Goal: Task Accomplishment & Management: Use online tool/utility

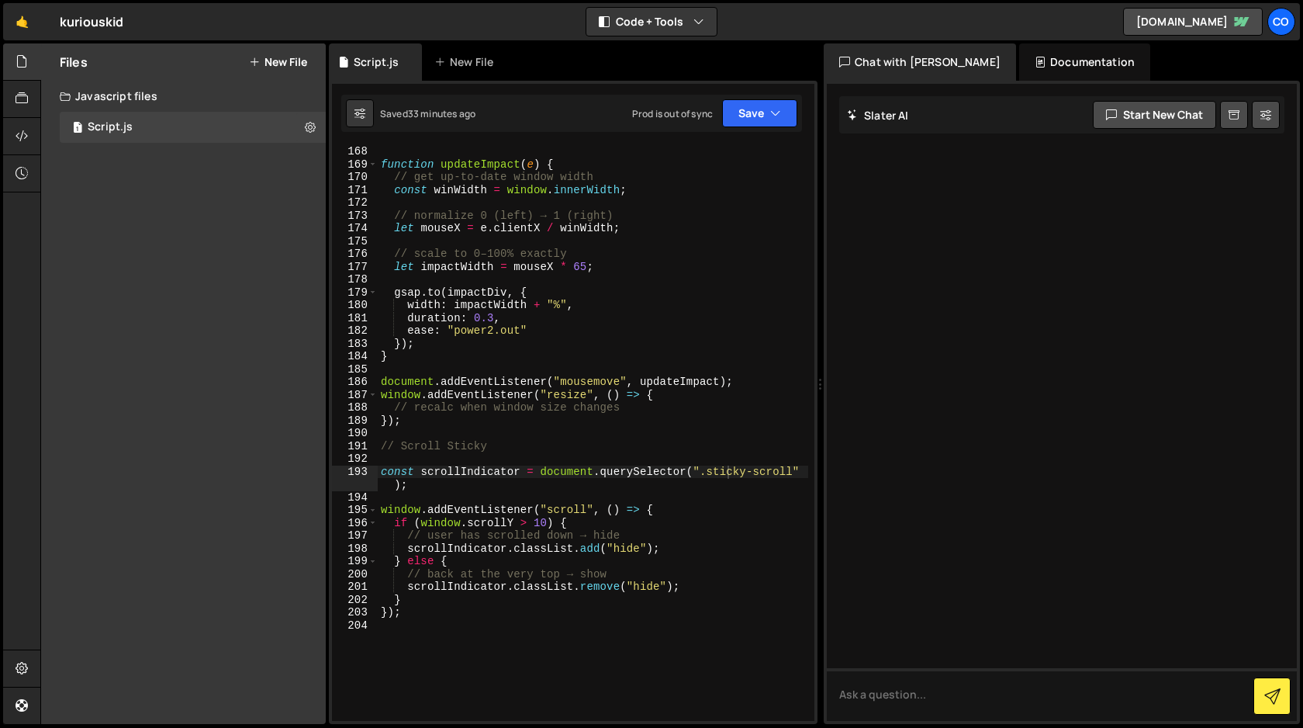
scroll to position [0, 4]
click at [679, 562] on div "function updateImpact ( e ) { // get up-to-date window width const winWidth = w…" at bounding box center [593, 445] width 431 height 600
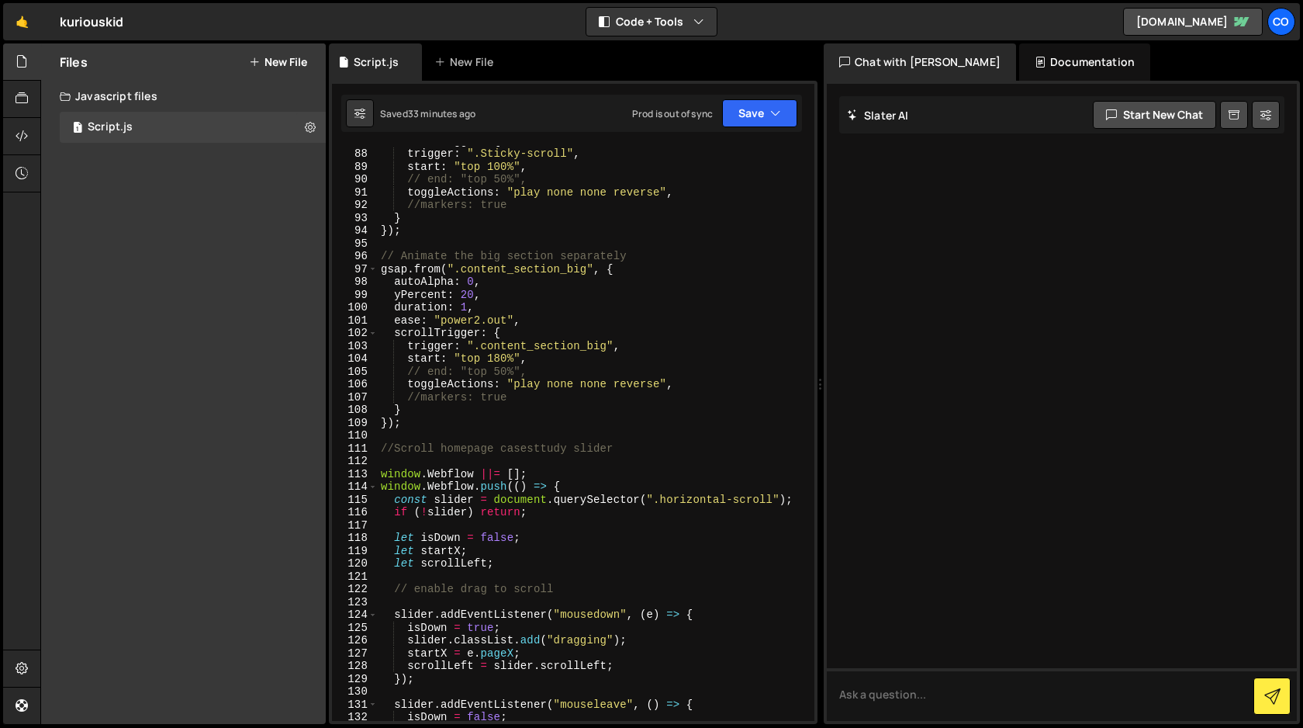
scroll to position [1171, 0]
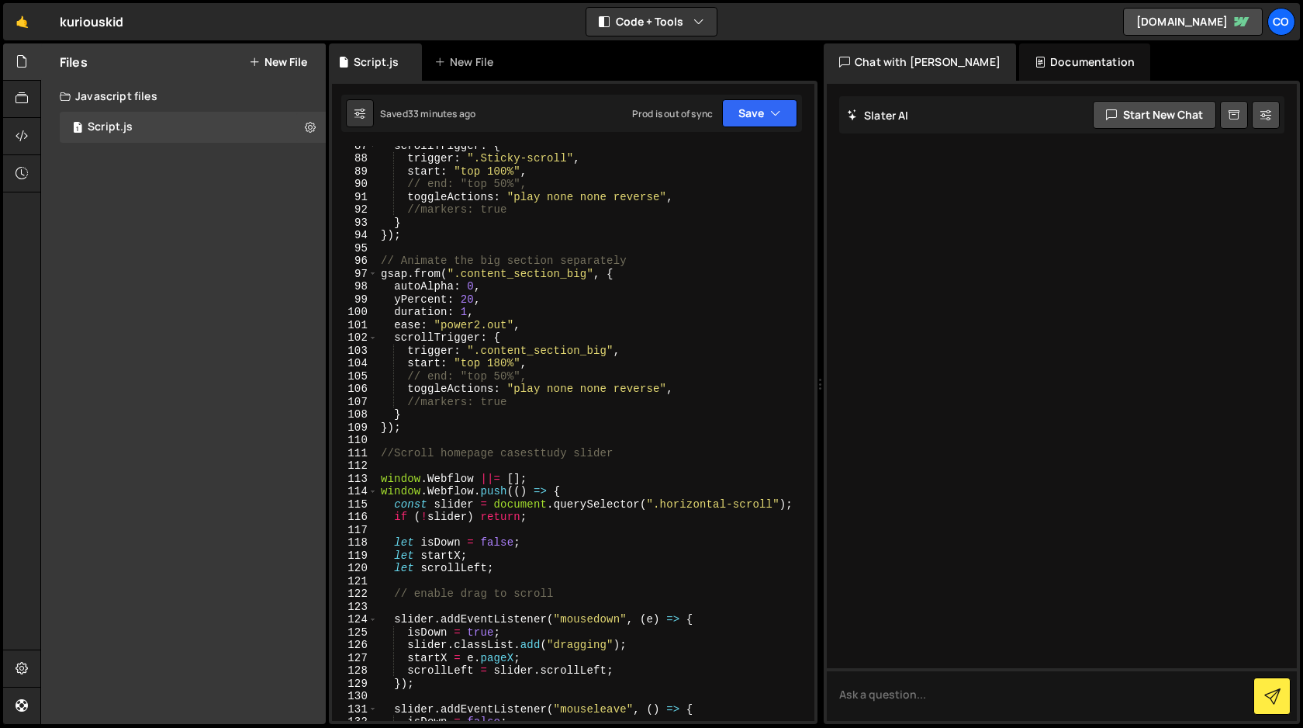
click at [502, 363] on div "scrollTrigger : { trigger : ".Sticky-scroll" , start : "top 100%" , // end: "to…" at bounding box center [593, 439] width 431 height 600
click at [746, 120] on button "Save" at bounding box center [759, 113] width 75 height 28
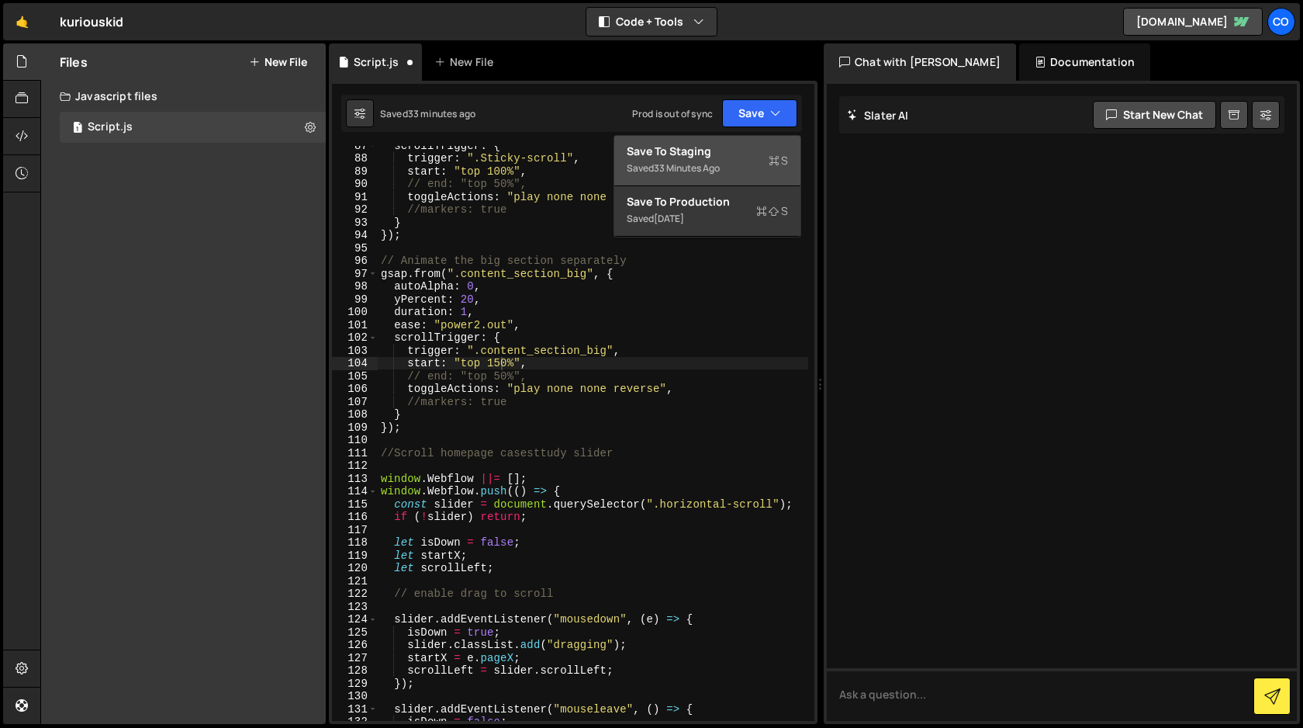
click at [740, 154] on div "Save to Staging S" at bounding box center [707, 152] width 161 height 16
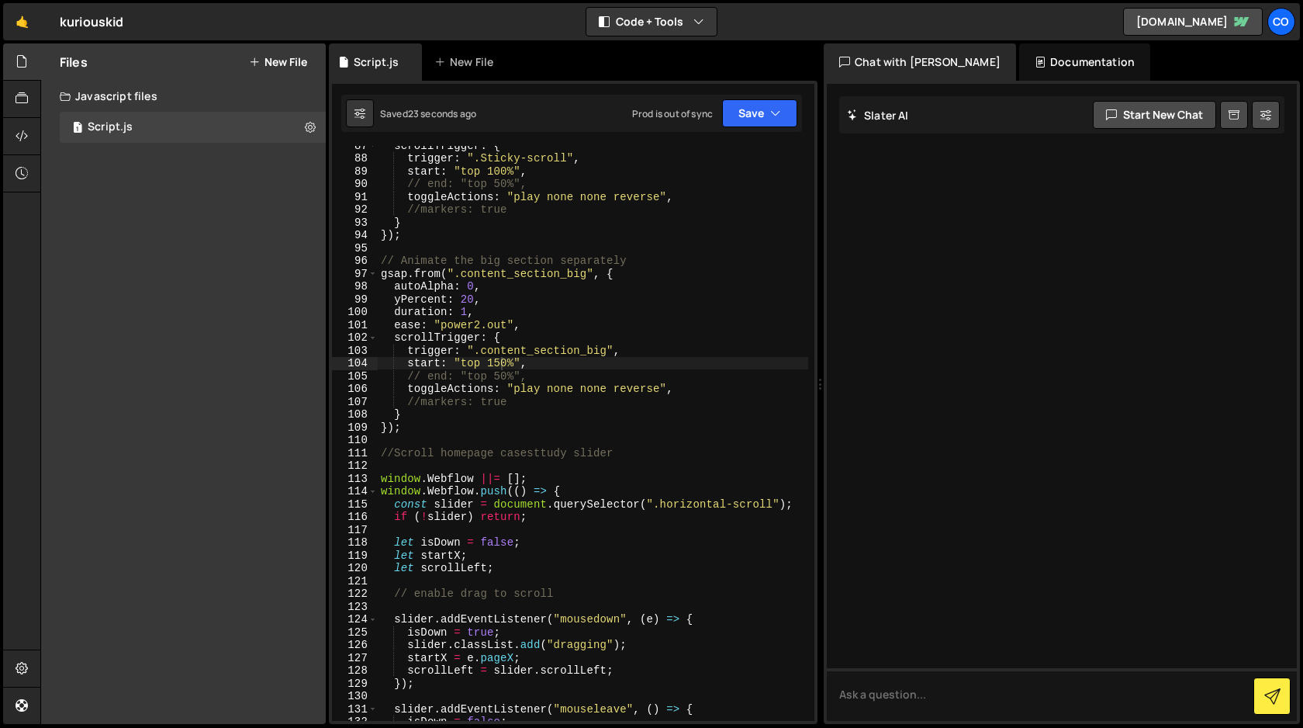
click at [500, 365] on div "scrollTrigger : { trigger : ".Sticky-scroll" , start : "top 100%" , // end: "to…" at bounding box center [593, 439] width 431 height 600
type textarea "start: "top 160%","
click at [748, 116] on button "Save" at bounding box center [759, 113] width 75 height 28
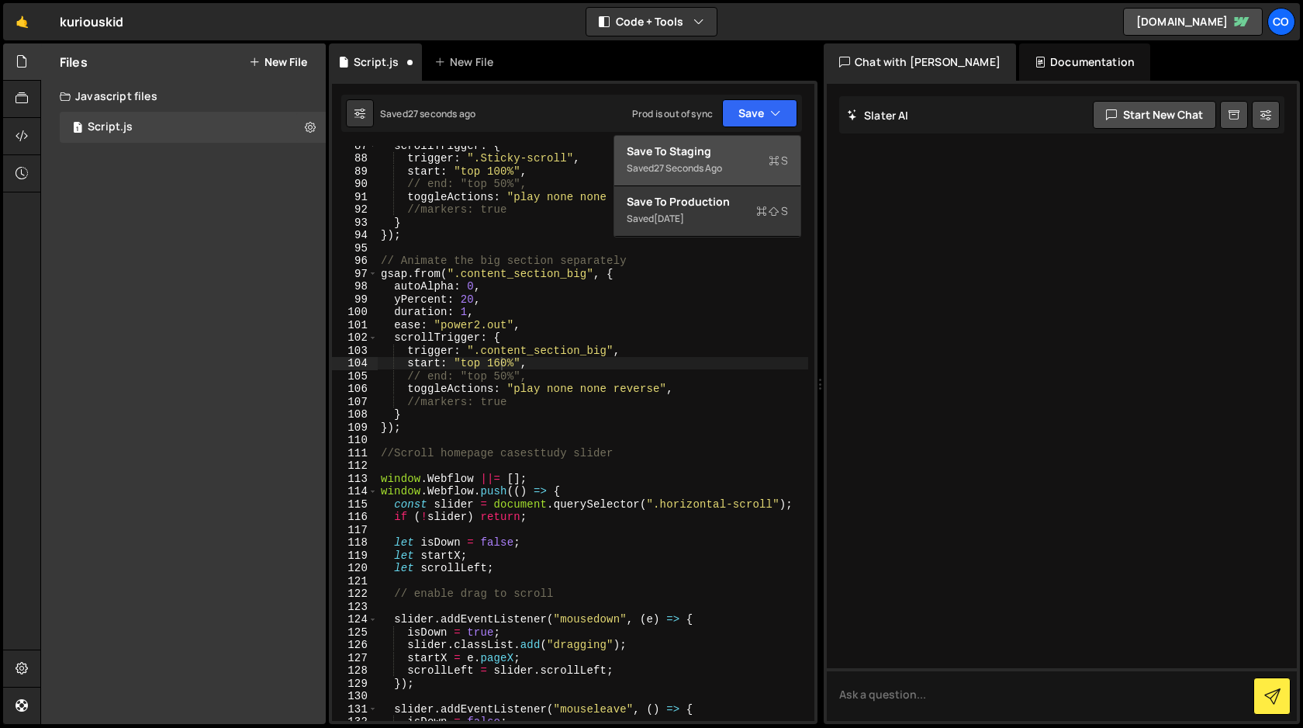
click at [745, 152] on div "Save to Staging S" at bounding box center [707, 152] width 161 height 16
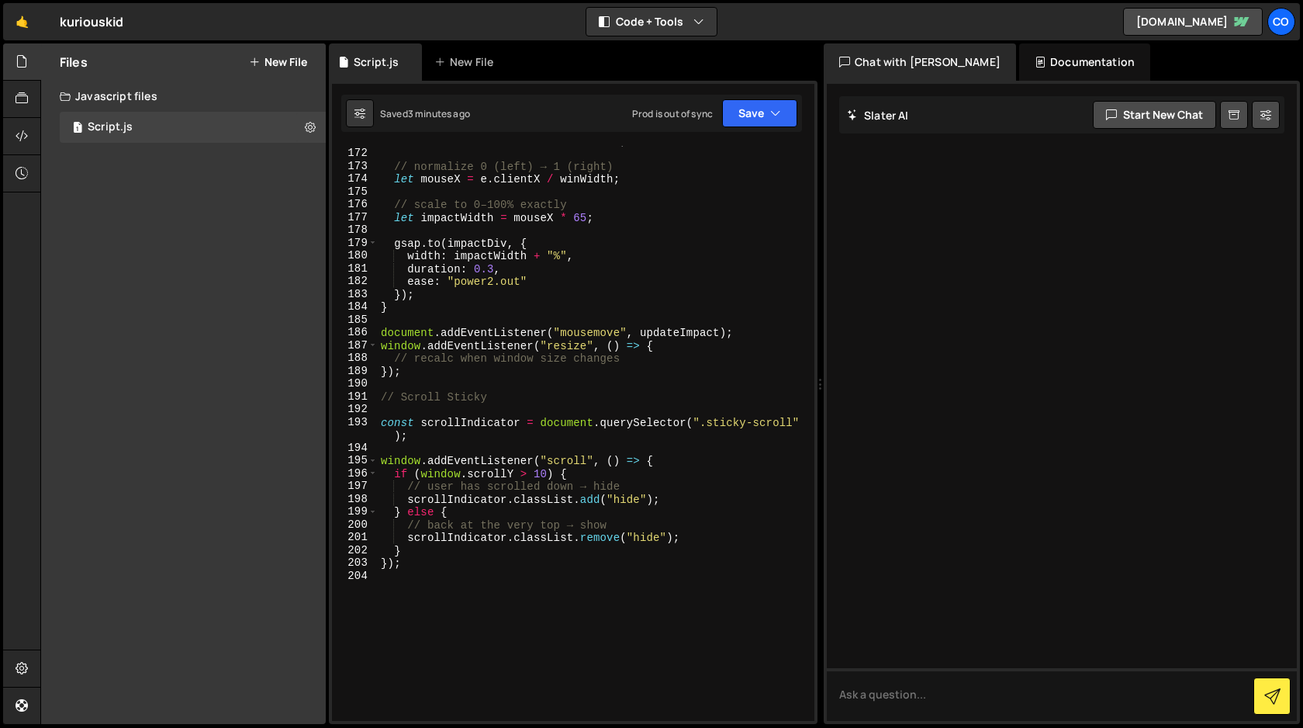
scroll to position [2394, 0]
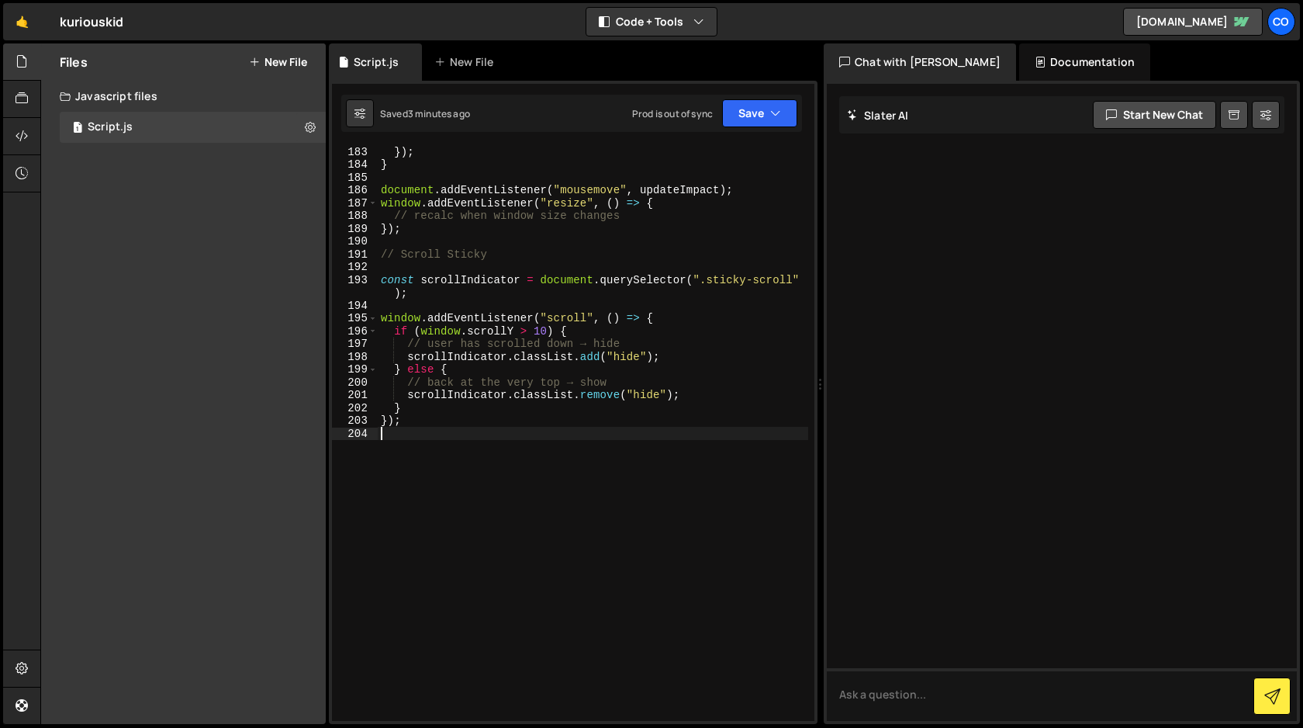
click at [437, 462] on div "}) ; } document . addEventListener ( "mousemove" , updateImpact ) ; window . ad…" at bounding box center [593, 445] width 431 height 600
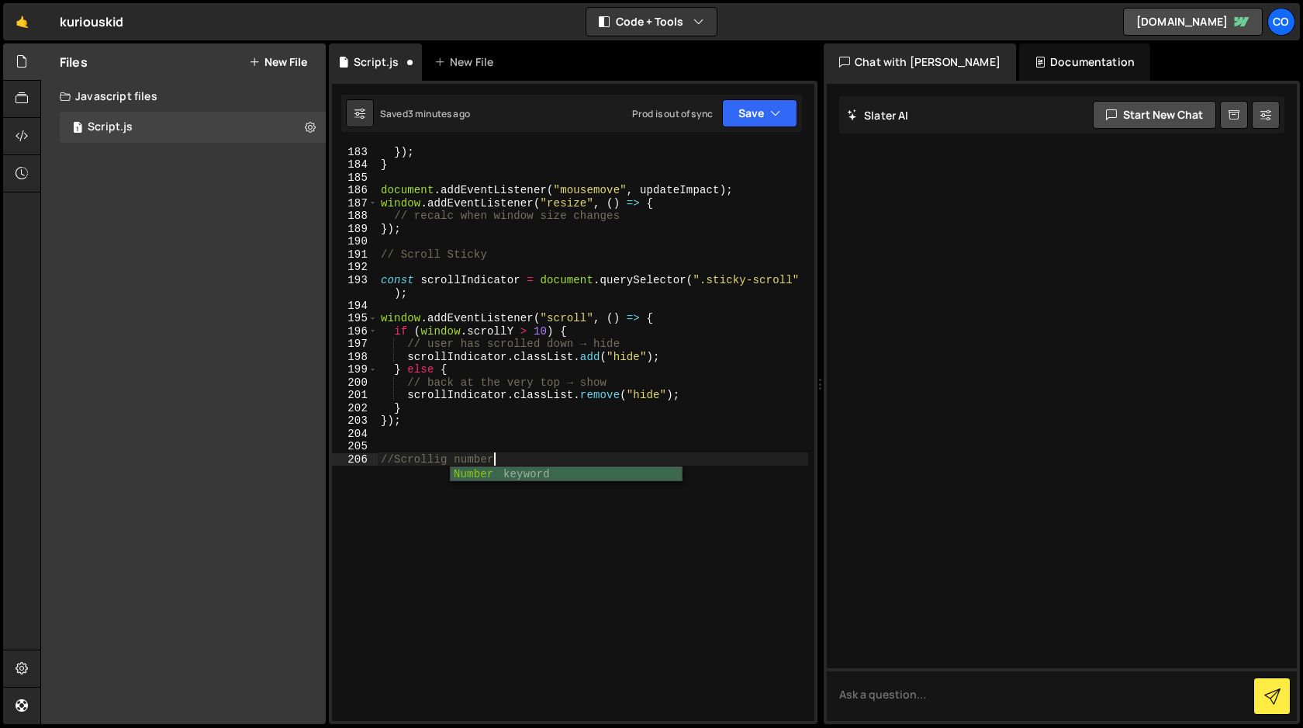
type textarea "//Scrollig numbers"
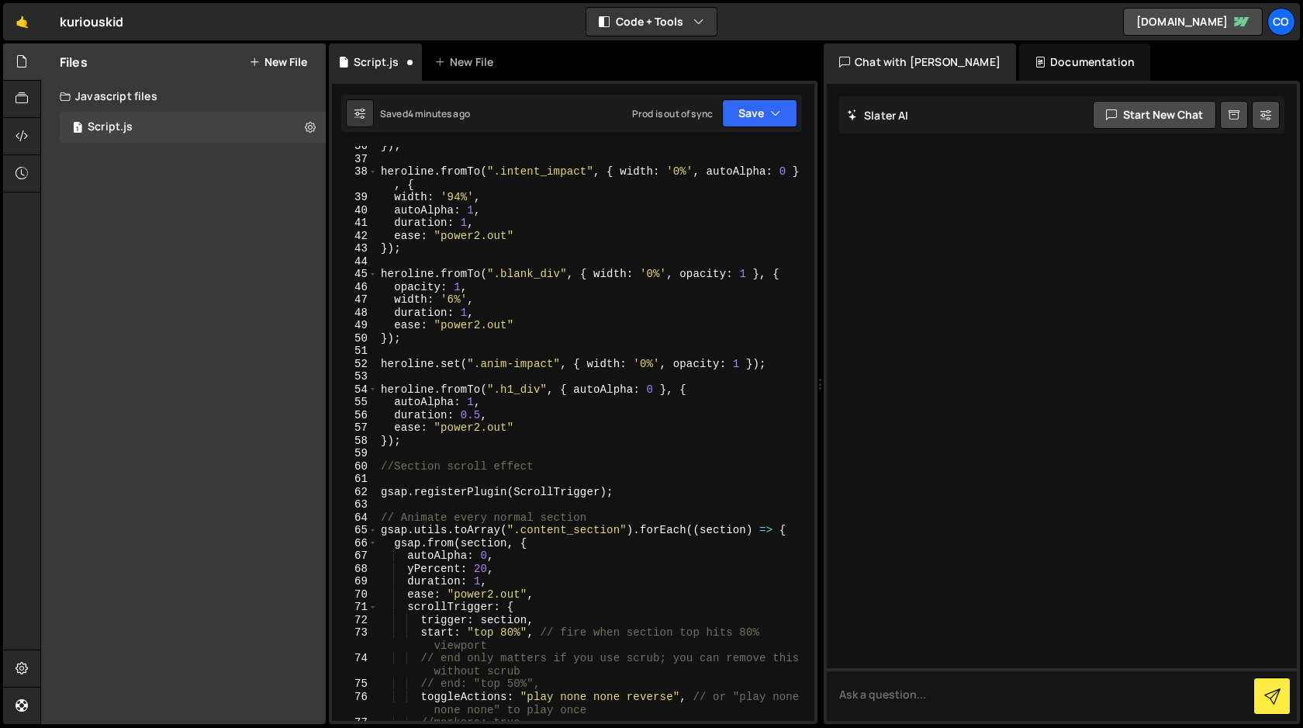
scroll to position [440, 0]
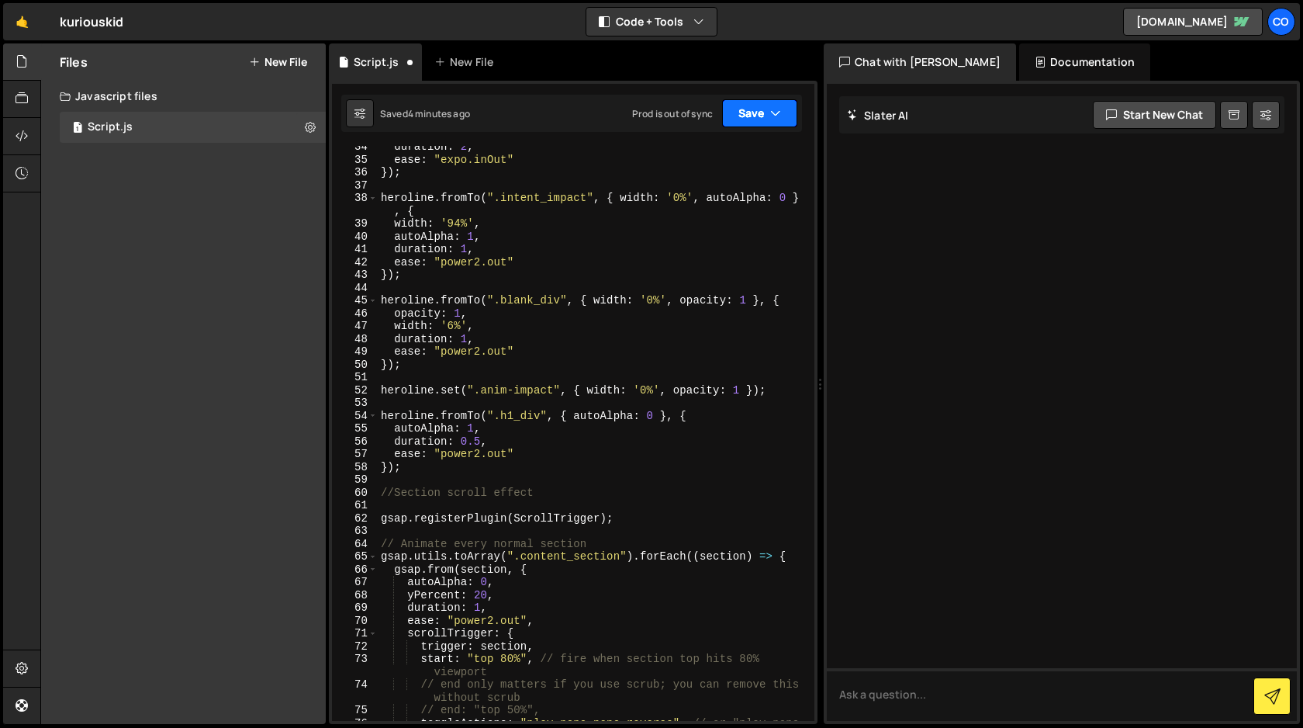
click at [777, 122] on button "Save" at bounding box center [759, 113] width 75 height 28
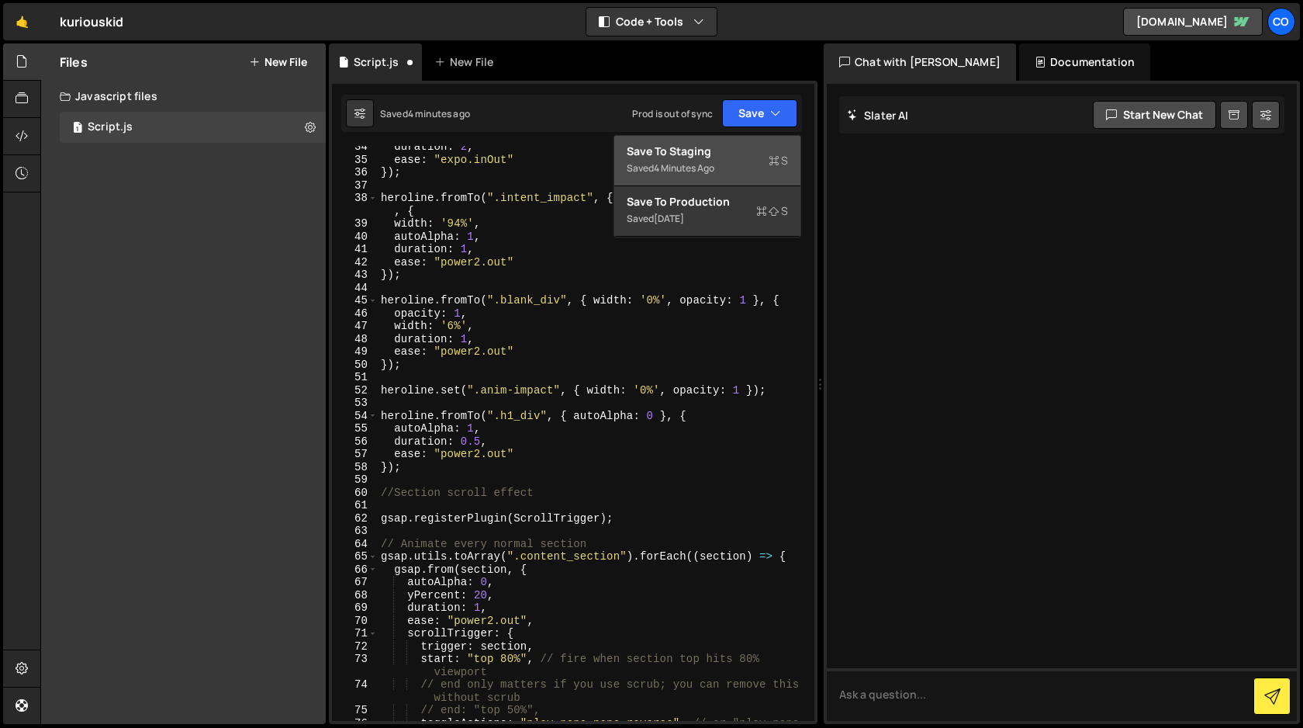
click at [746, 157] on div "Save to Staging S" at bounding box center [707, 152] width 161 height 16
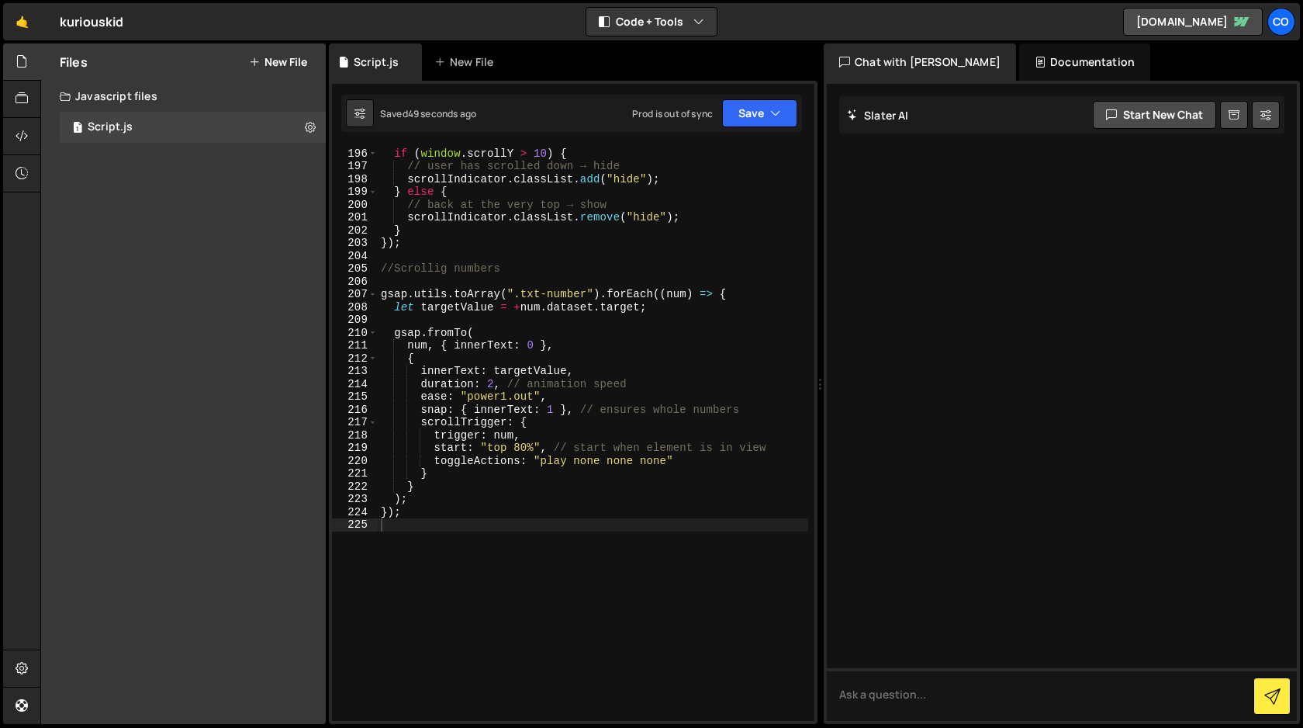
scroll to position [2569, 0]
click at [457, 529] on div "window . addEventListener ( "scroll" , ( ) => { if ( window . scrollY > 10 ) { …" at bounding box center [593, 437] width 431 height 600
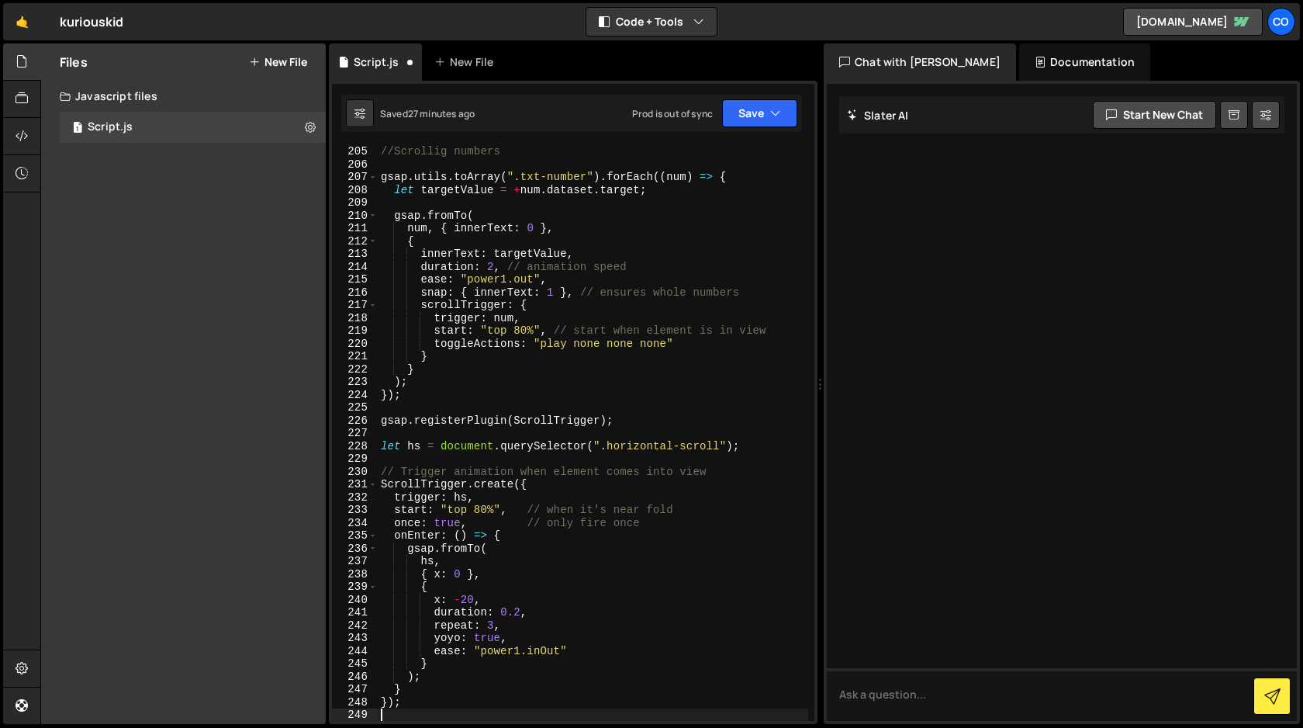
scroll to position [2689, 0]
click at [752, 112] on button "Save" at bounding box center [759, 113] width 75 height 28
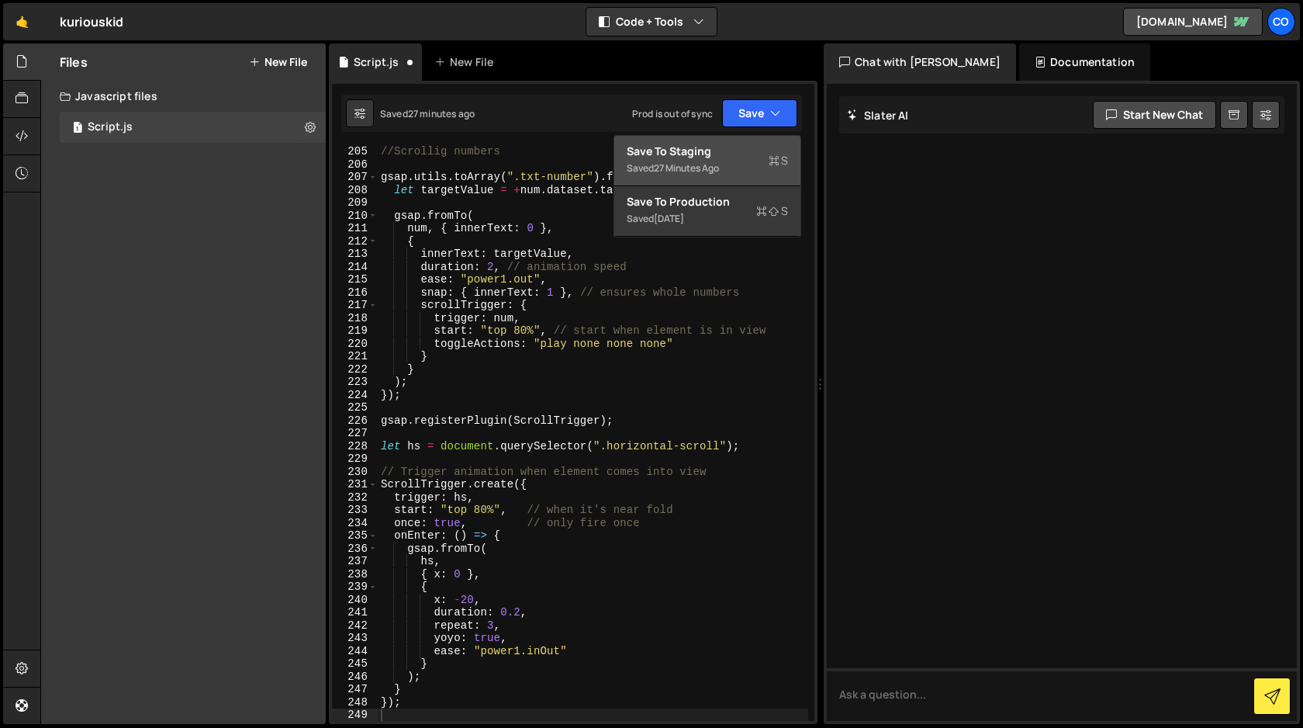
click at [732, 153] on div "Save to Staging S" at bounding box center [707, 152] width 161 height 16
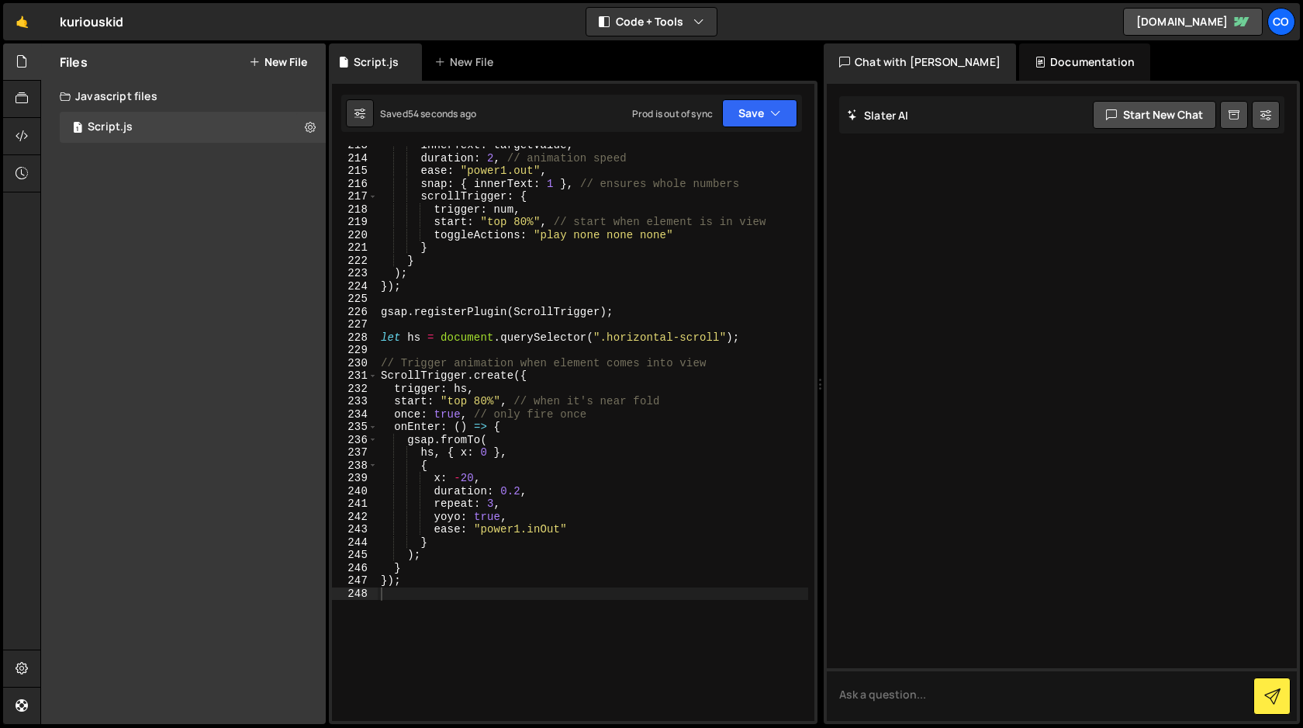
scroll to position [2797, 0]
click at [433, 600] on div "innerText : targetValue , duration : 2 , // animation speed ease : "power1.out"…" at bounding box center [593, 439] width 431 height 600
paste textarea "}"
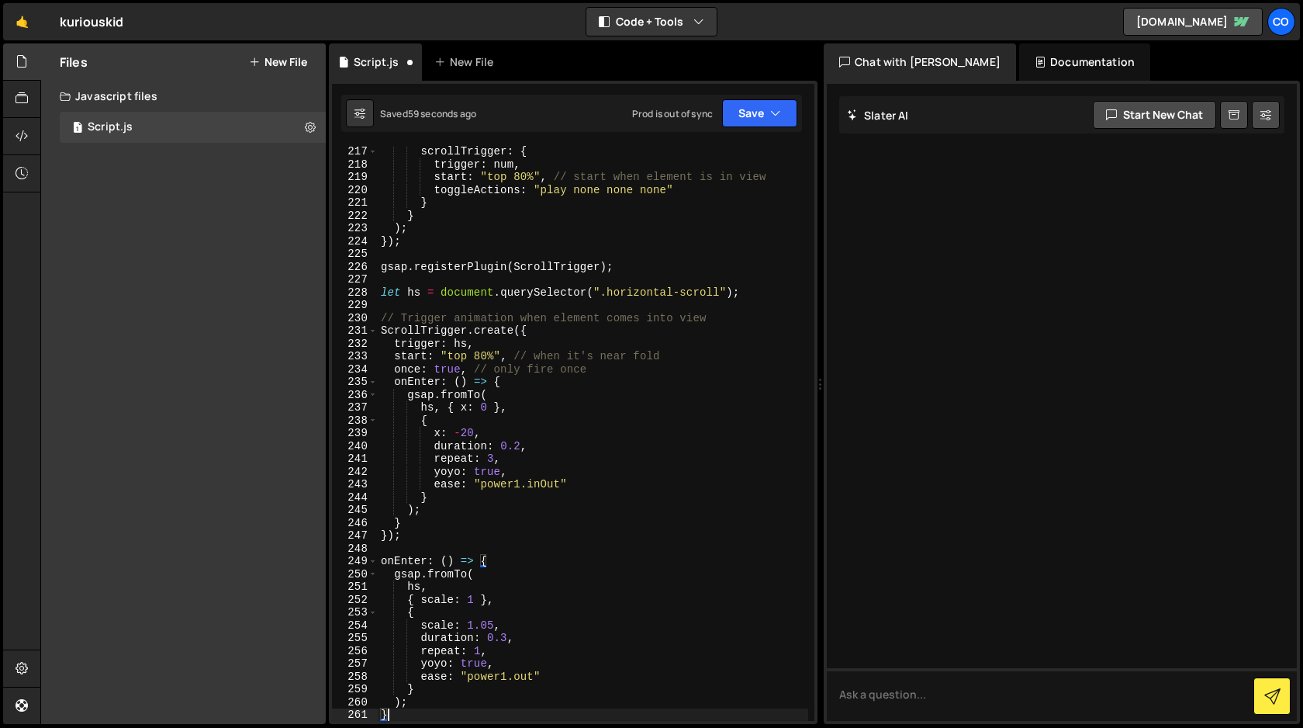
scroll to position [2842, 0]
click at [768, 112] on button "Save" at bounding box center [759, 113] width 75 height 28
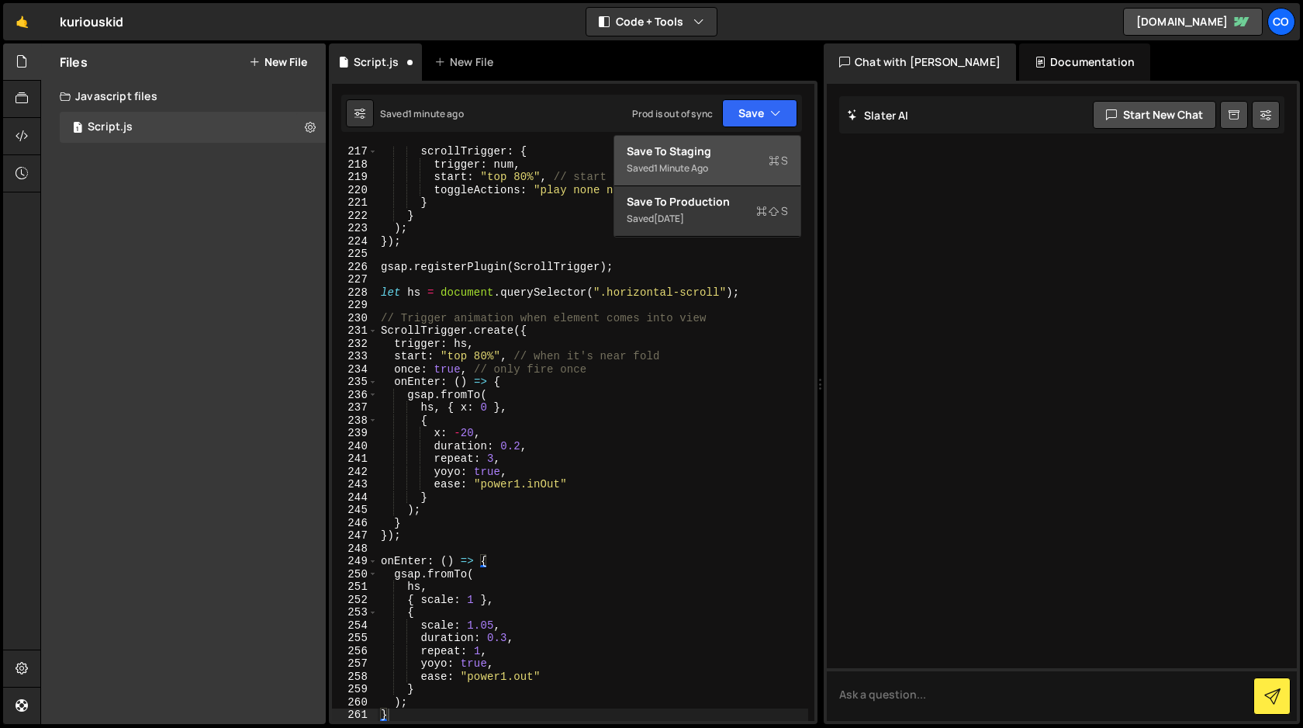
click at [718, 155] on div "Save to Staging S" at bounding box center [707, 152] width 161 height 16
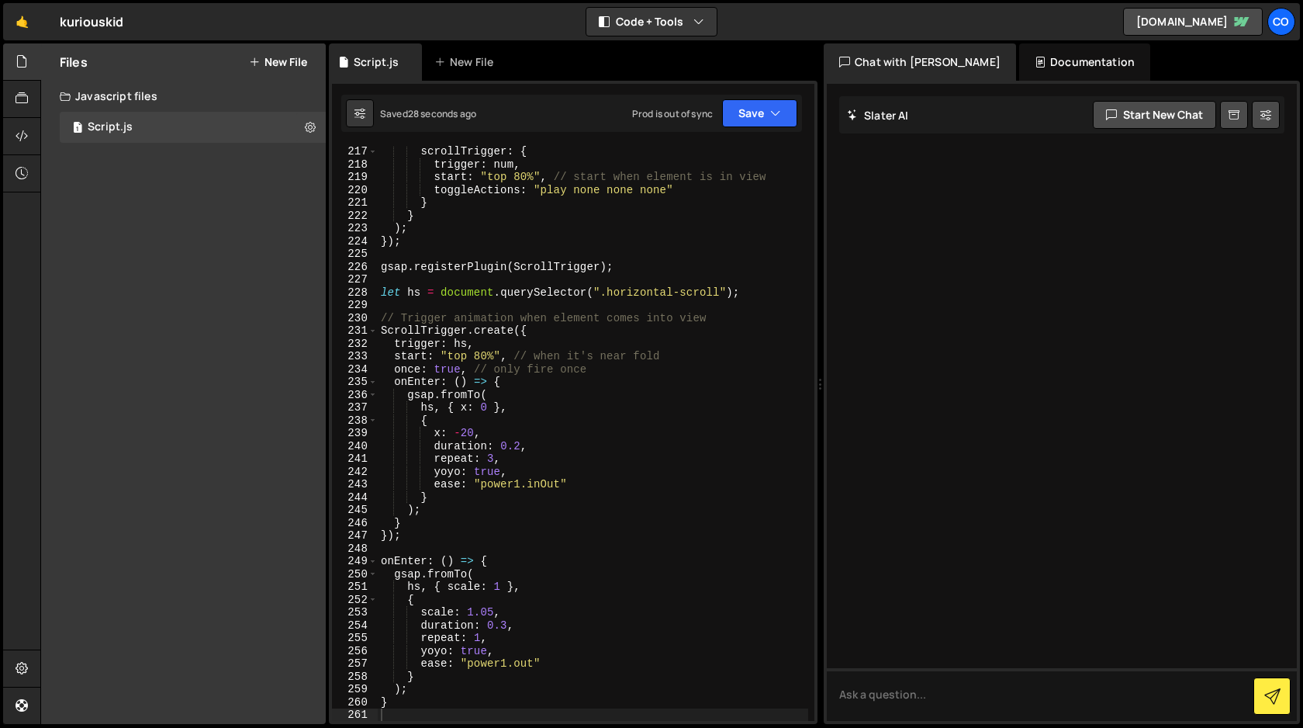
click at [465, 433] on div "scrollTrigger : { trigger : num , start : "top 80%" , // start when element is …" at bounding box center [593, 445] width 431 height 600
click at [749, 117] on button "Save" at bounding box center [759, 113] width 75 height 28
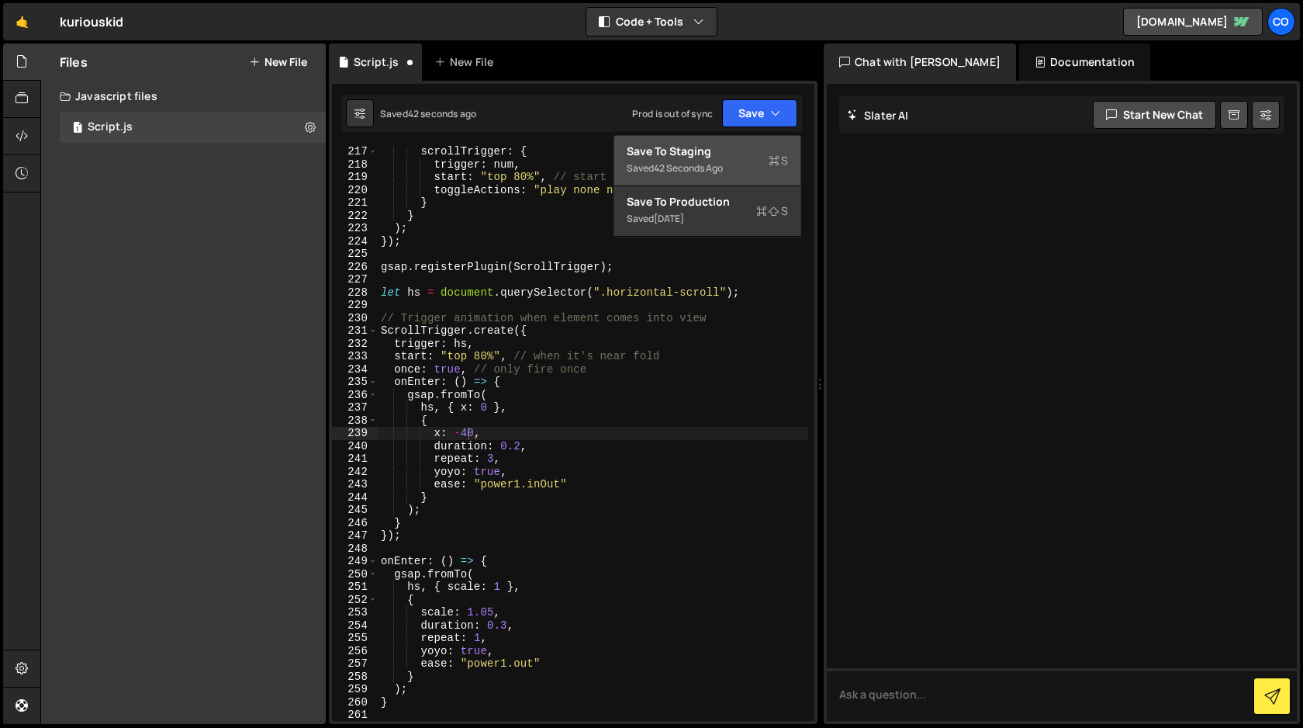
click at [729, 160] on div "Saved 42 seconds ago" at bounding box center [707, 168] width 161 height 19
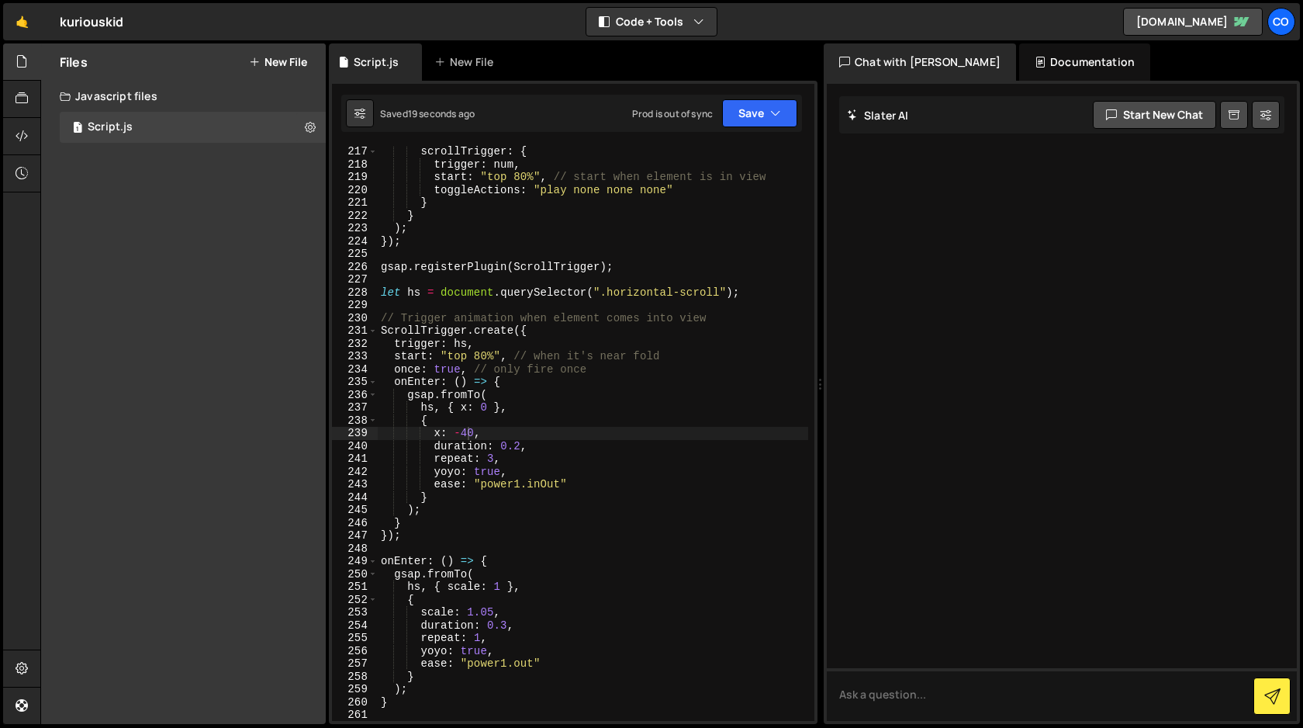
click at [465, 434] on div "scrollTrigger : { trigger : num , start : "top 80%" , // start when element is …" at bounding box center [593, 445] width 431 height 600
click at [494, 458] on div "scrollTrigger : { trigger : num , start : "top 80%" , // start when element is …" at bounding box center [593, 445] width 431 height 600
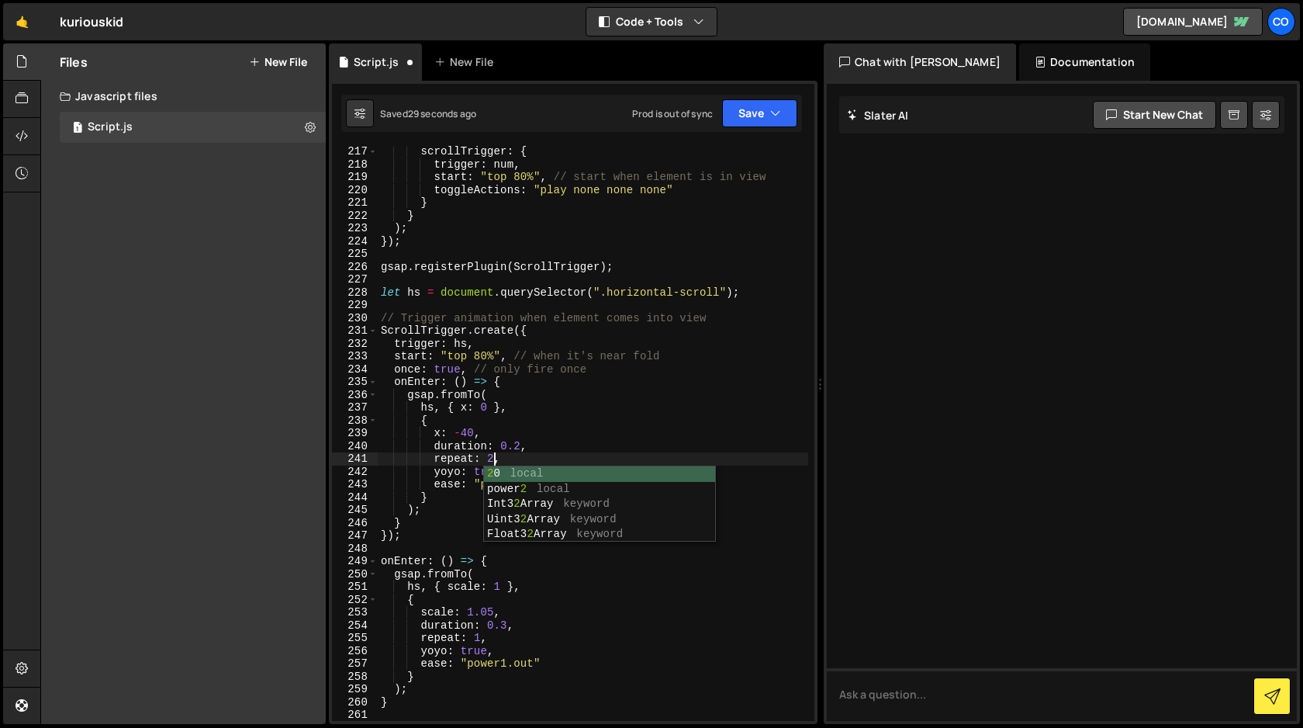
click at [469, 432] on div "scrollTrigger : { trigger : num , start : "top 80%" , // start when element is …" at bounding box center [593, 445] width 431 height 600
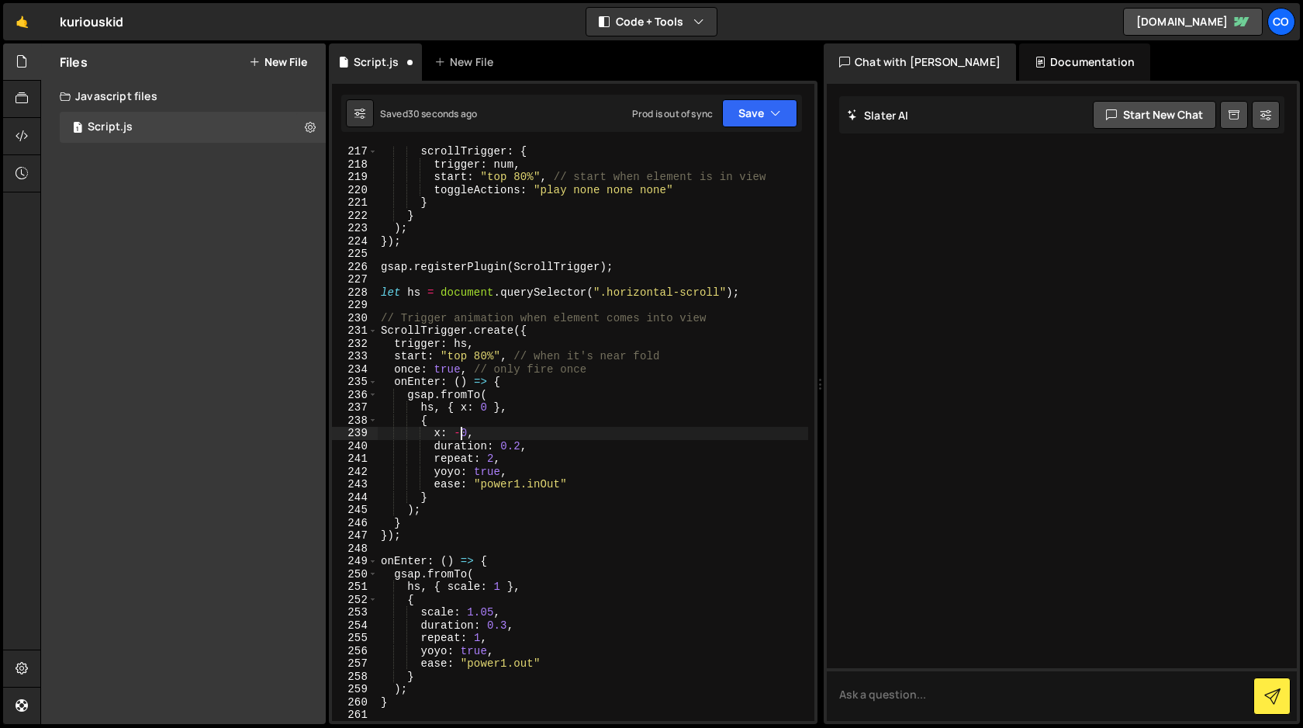
scroll to position [0, 5]
click at [757, 108] on button "Save" at bounding box center [759, 113] width 75 height 28
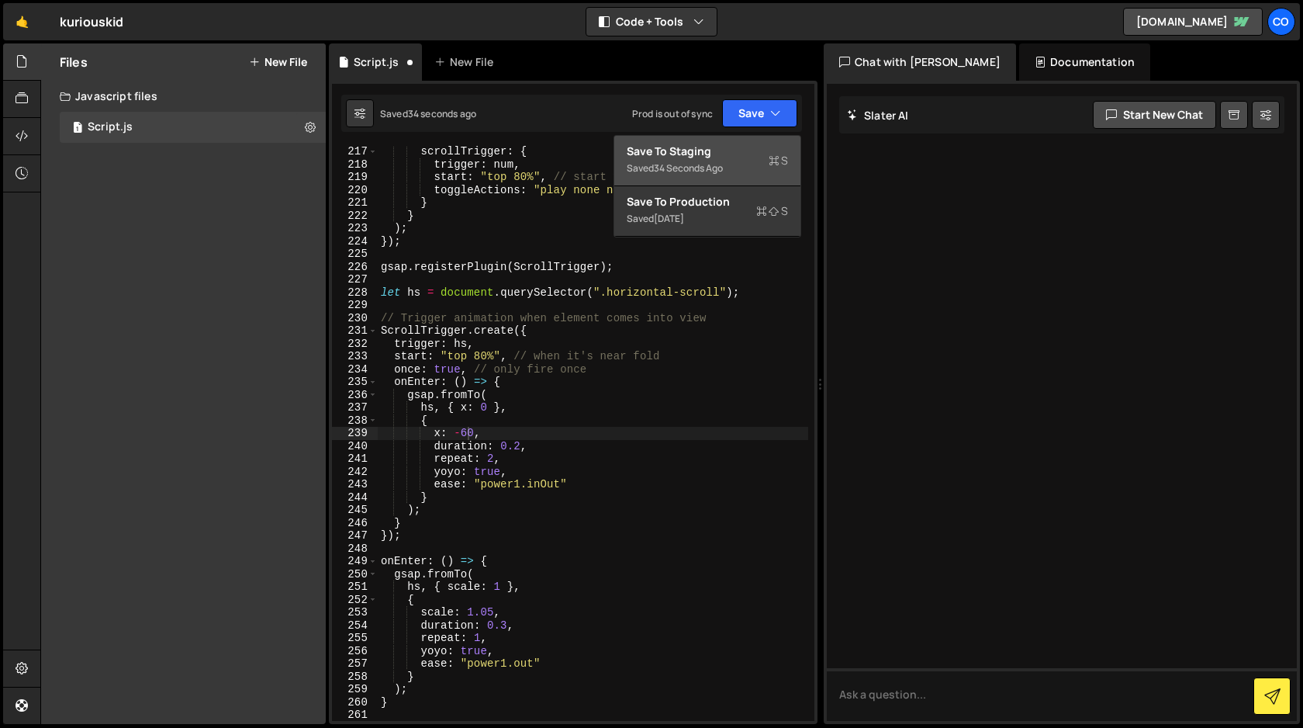
click at [739, 157] on div "Save to Staging S" at bounding box center [707, 152] width 161 height 16
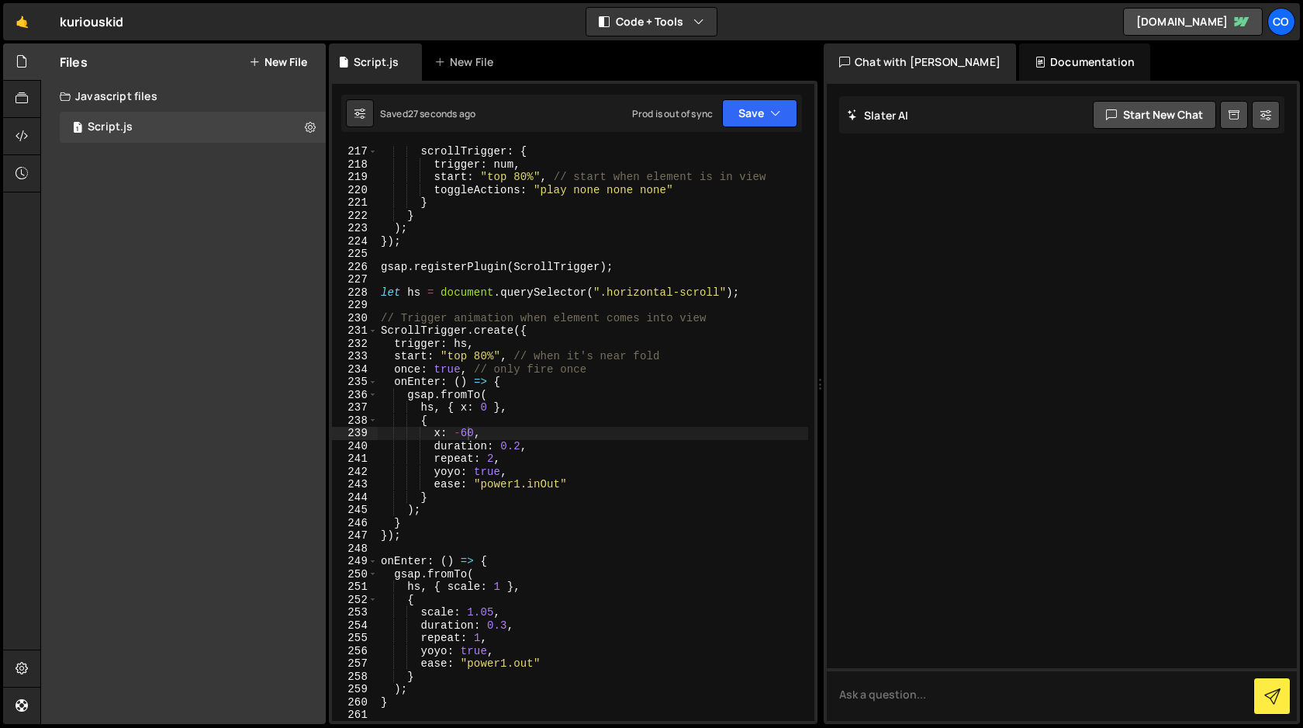
click at [467, 432] on div "scrollTrigger : { trigger : num , start : "top 80%" , // start when element is …" at bounding box center [593, 445] width 431 height 600
click at [749, 120] on button "Save" at bounding box center [759, 113] width 75 height 28
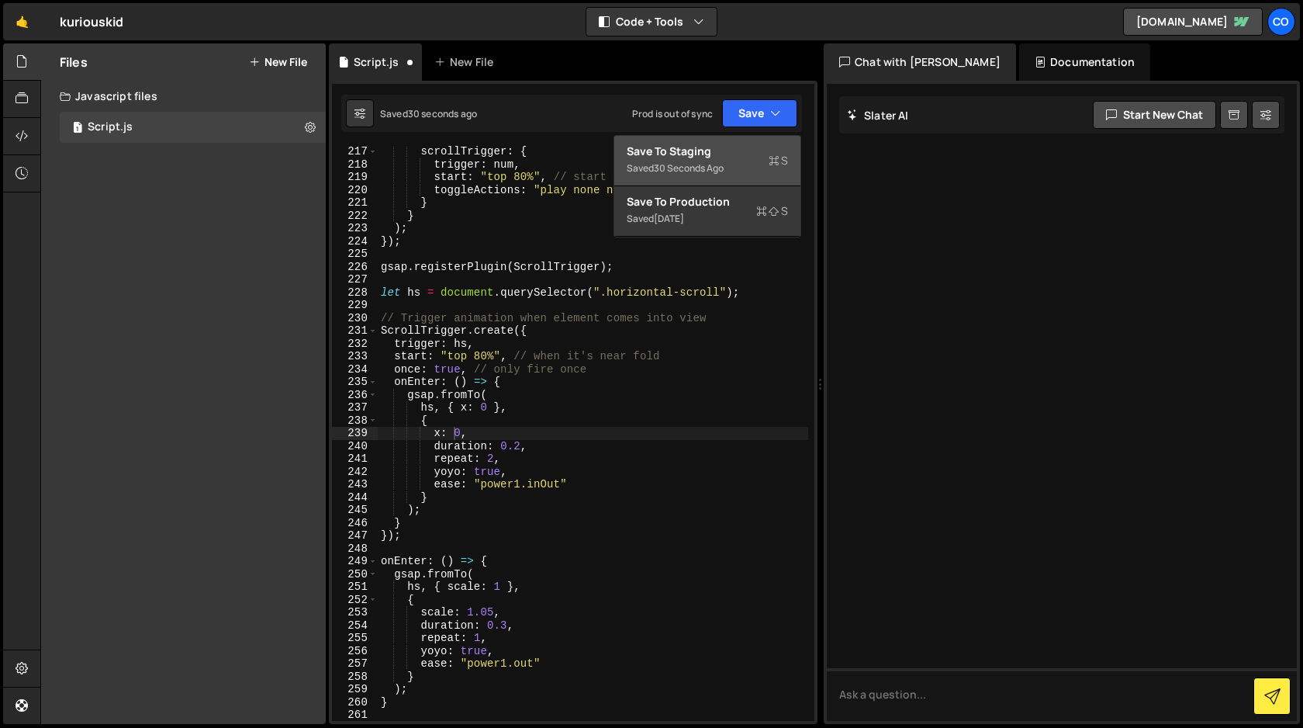
click at [735, 157] on div "Save to Staging S" at bounding box center [707, 152] width 161 height 16
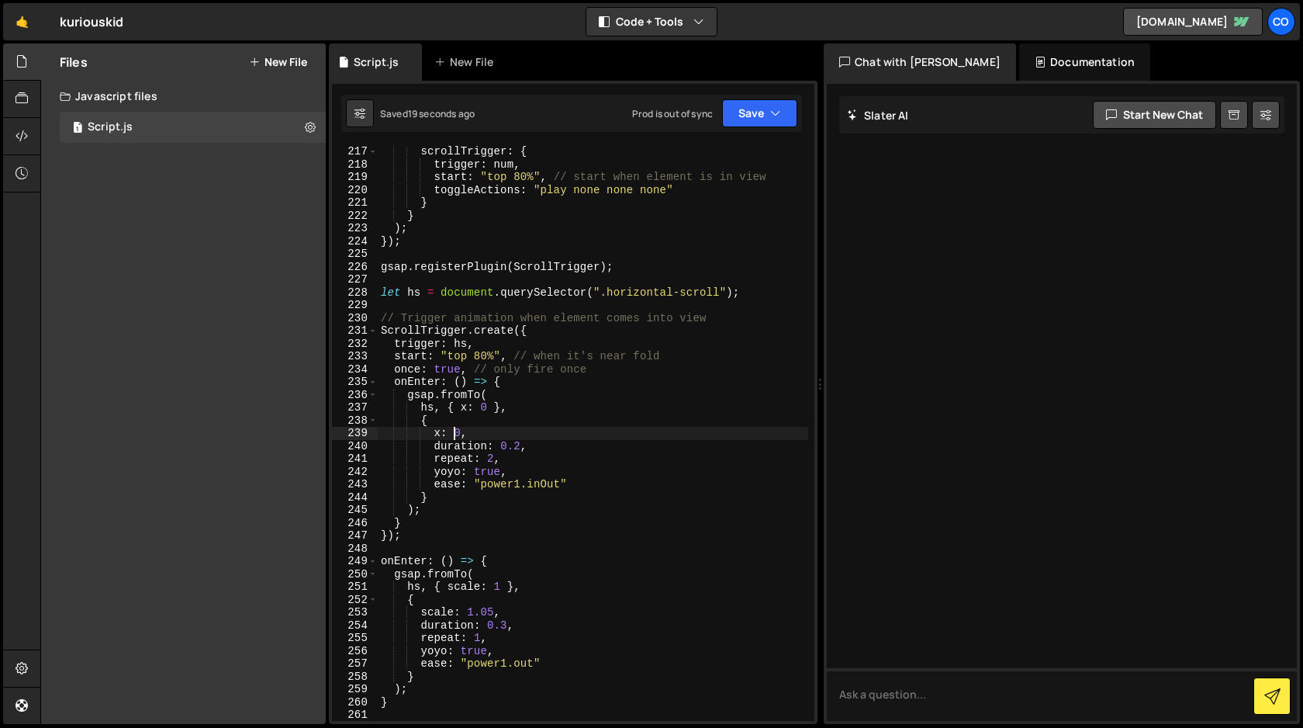
click at [454, 431] on div "scrollTrigger : { trigger : num , start : "top 80%" , // start when element is …" at bounding box center [593, 445] width 431 height 600
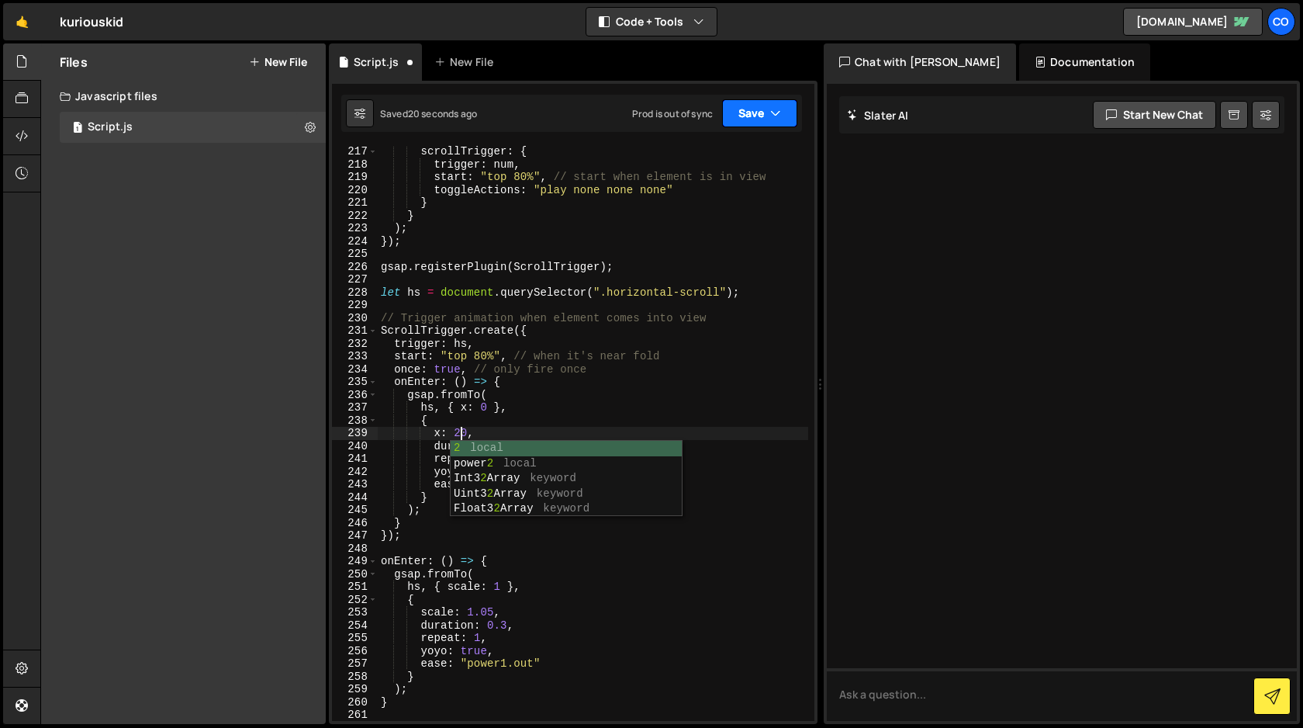
click at [775, 117] on icon "button" at bounding box center [775, 114] width 11 height 16
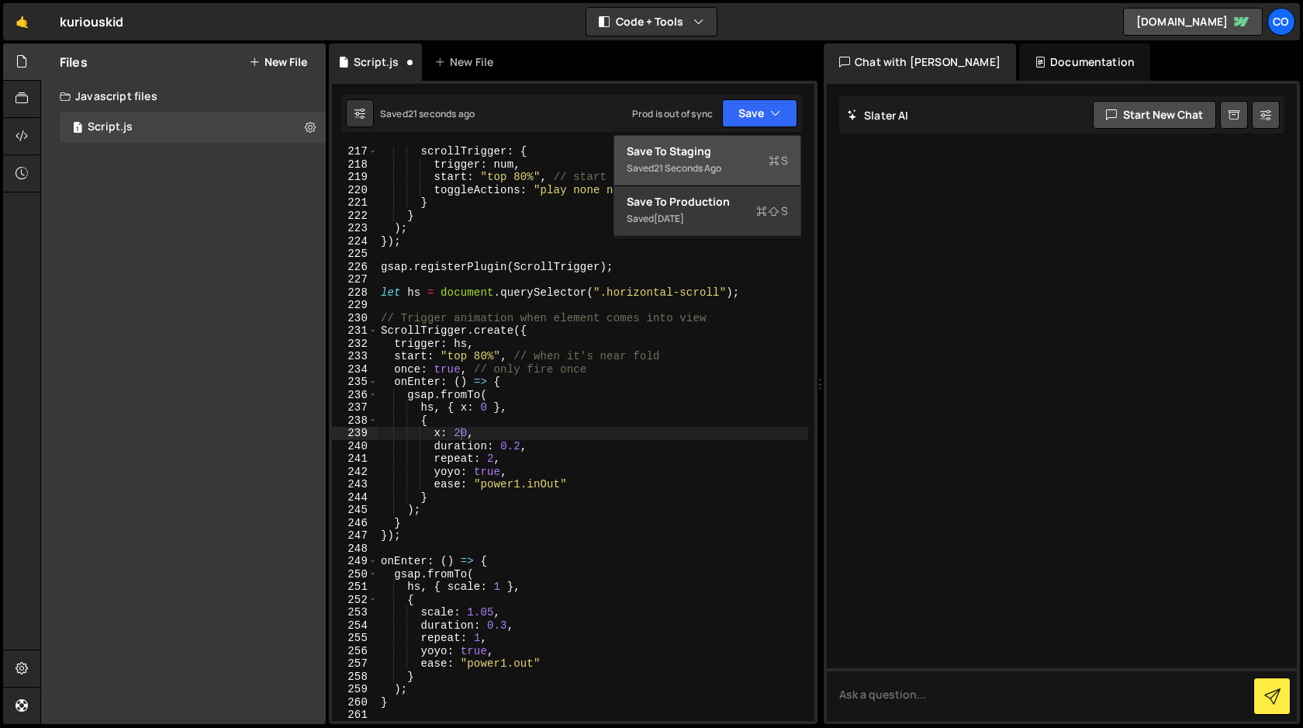
click at [746, 165] on div "Saved 21 seconds ago" at bounding box center [707, 168] width 161 height 19
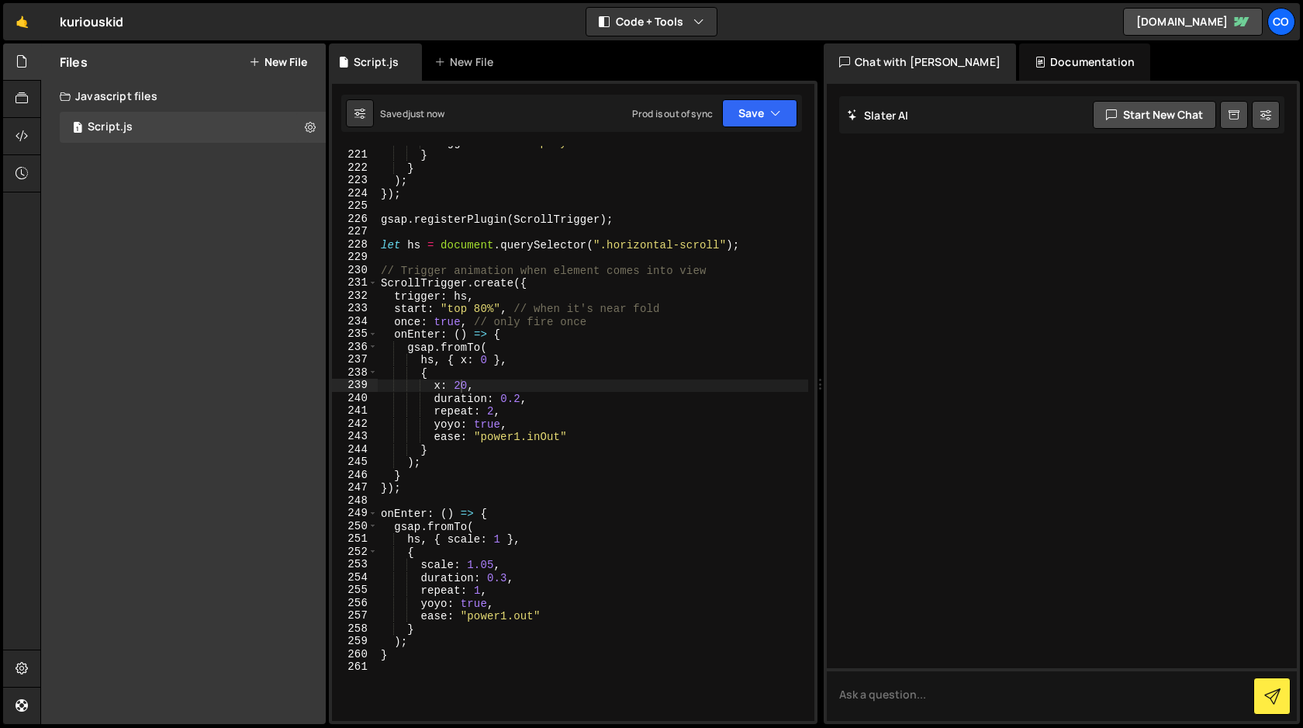
scroll to position [2894, 0]
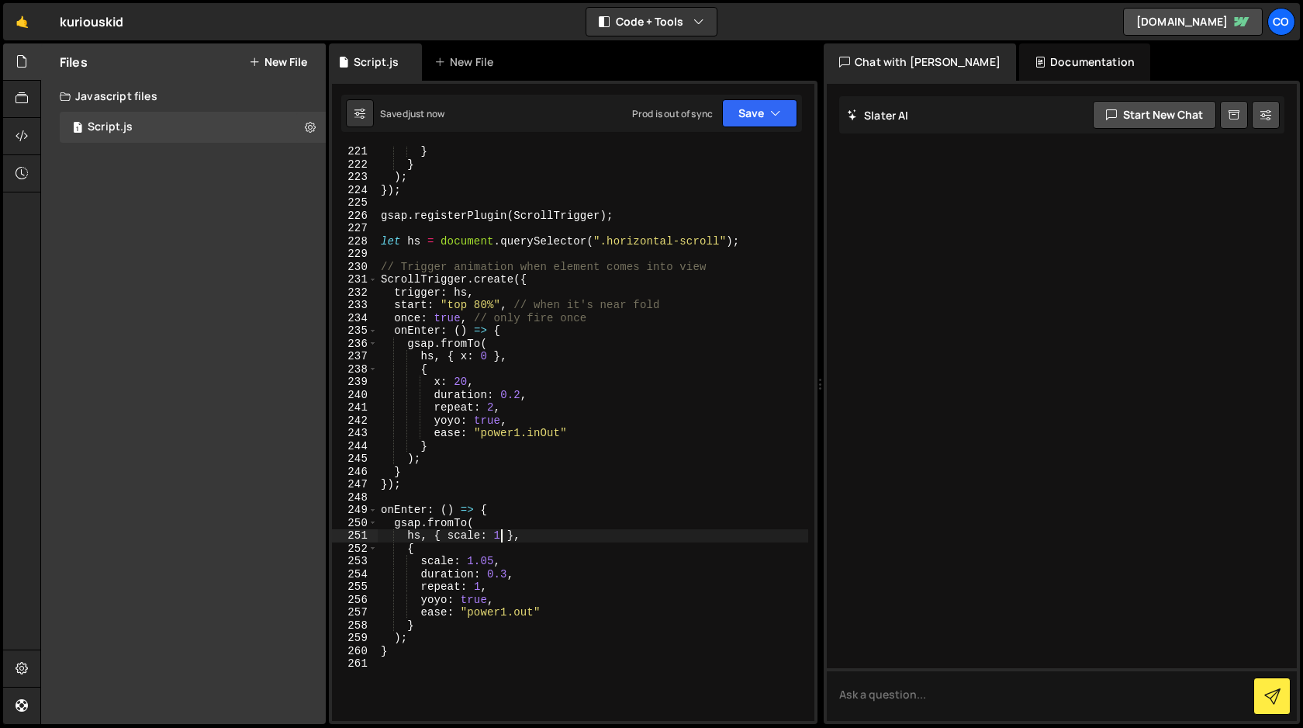
click at [500, 536] on div "} } ) ; }) ; gsap . registerPlugin ( ScrollTrigger ) ; let hs = document . quer…" at bounding box center [593, 445] width 431 height 600
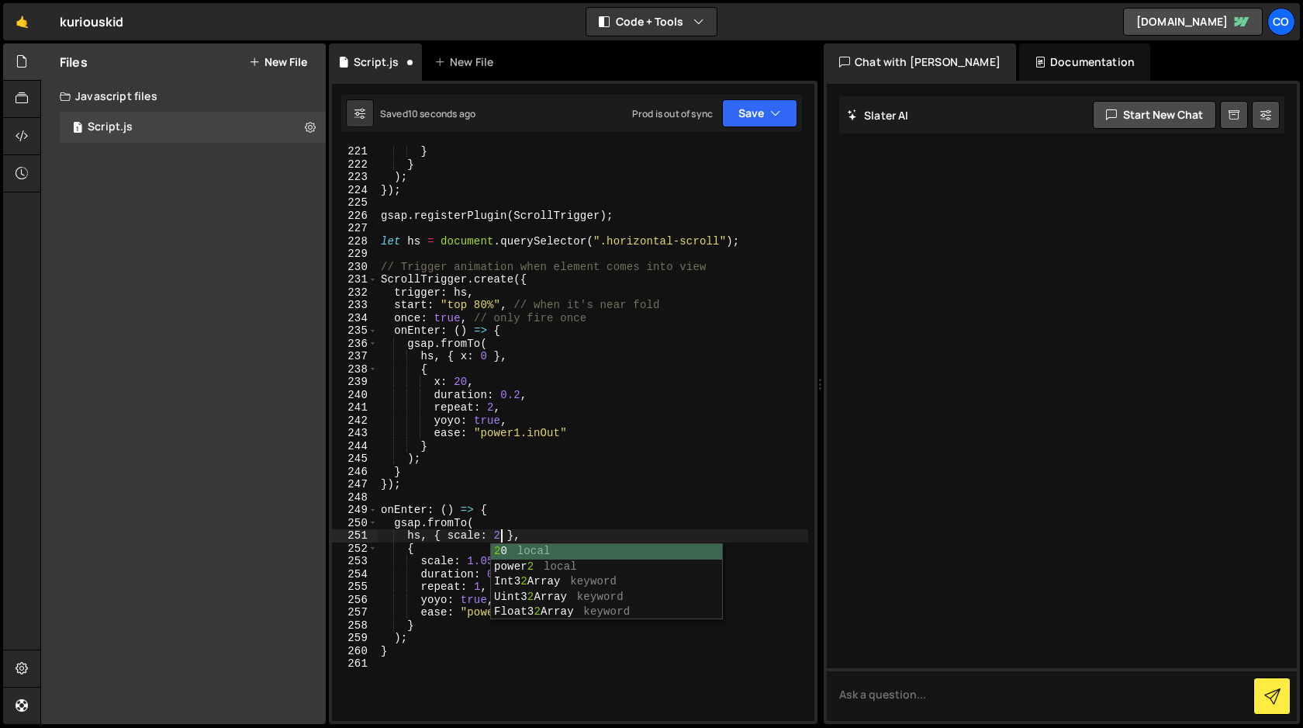
click at [538, 474] on div "} } ) ; }) ; gsap . registerPlugin ( ScrollTrigger ) ; let hs = document . quer…" at bounding box center [593, 445] width 431 height 600
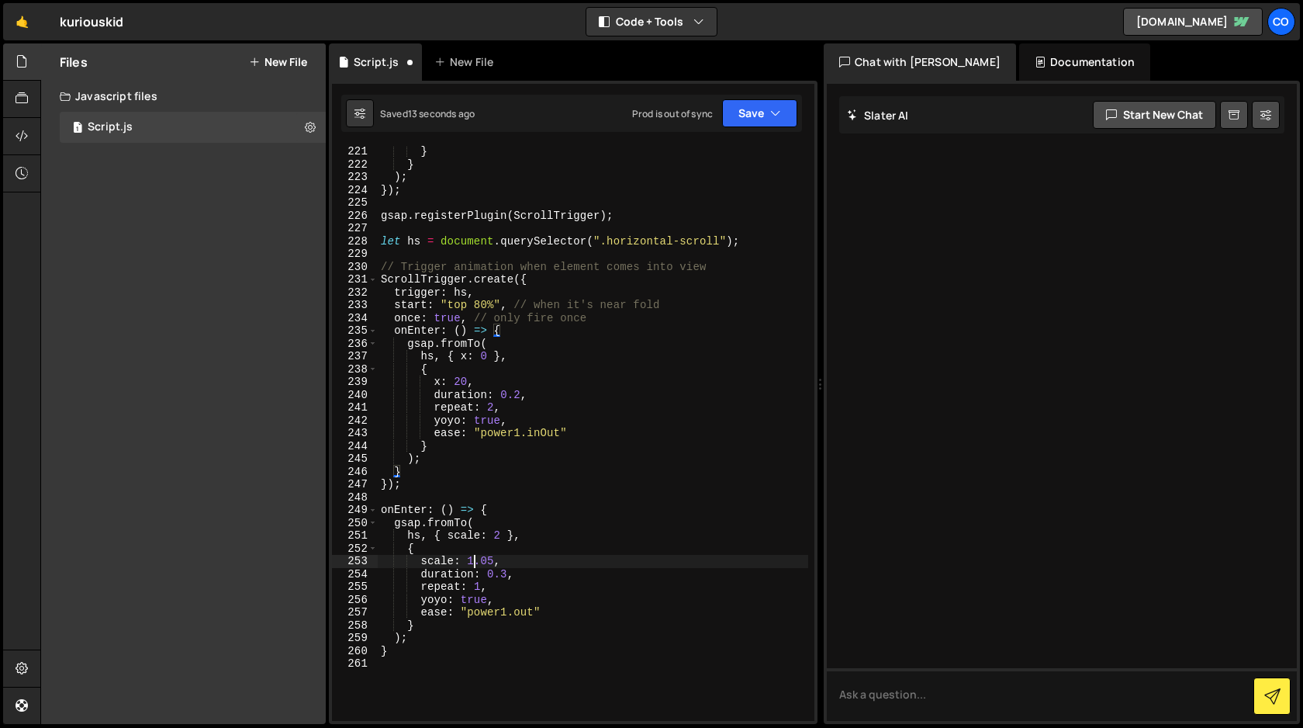
click at [473, 560] on div "} } ) ; }) ; gsap . registerPlugin ( ScrollTrigger ) ; let hs = document . quer…" at bounding box center [593, 445] width 431 height 600
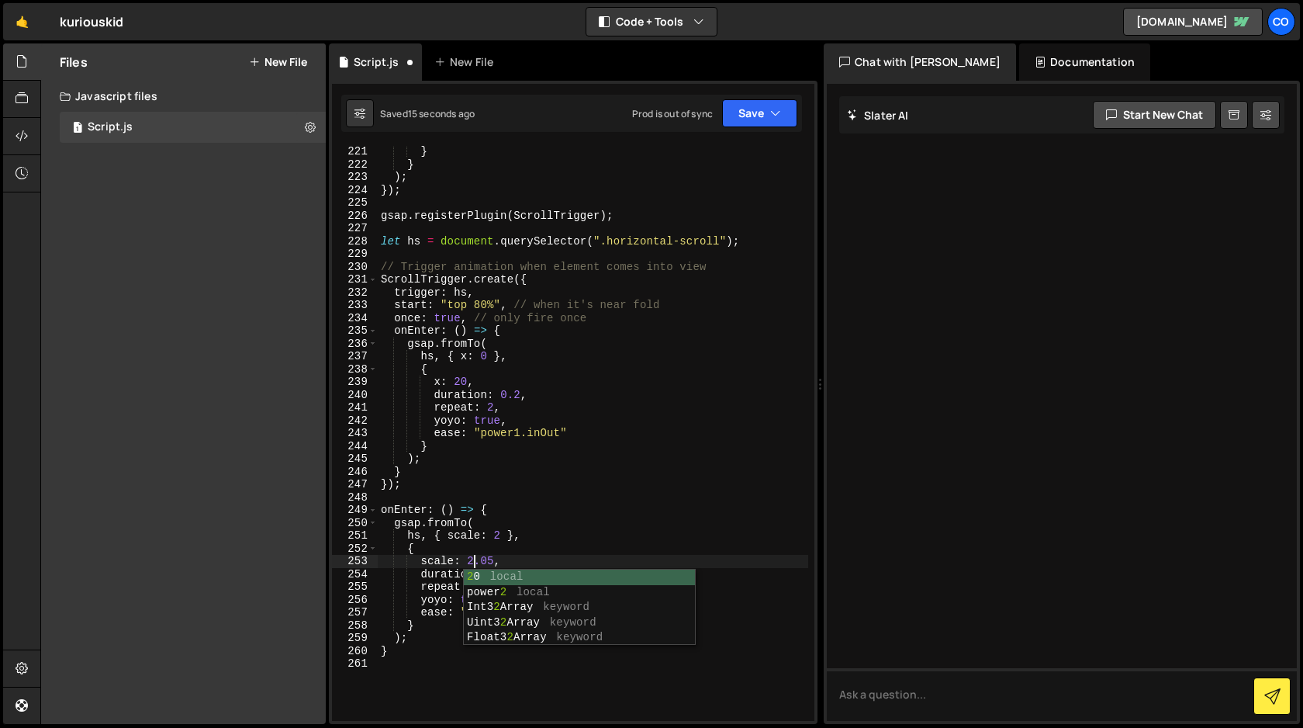
click at [562, 533] on div "} } ) ; }) ; gsap . registerPlugin ( ScrollTrigger ) ; let hs = document . quer…" at bounding box center [593, 445] width 431 height 600
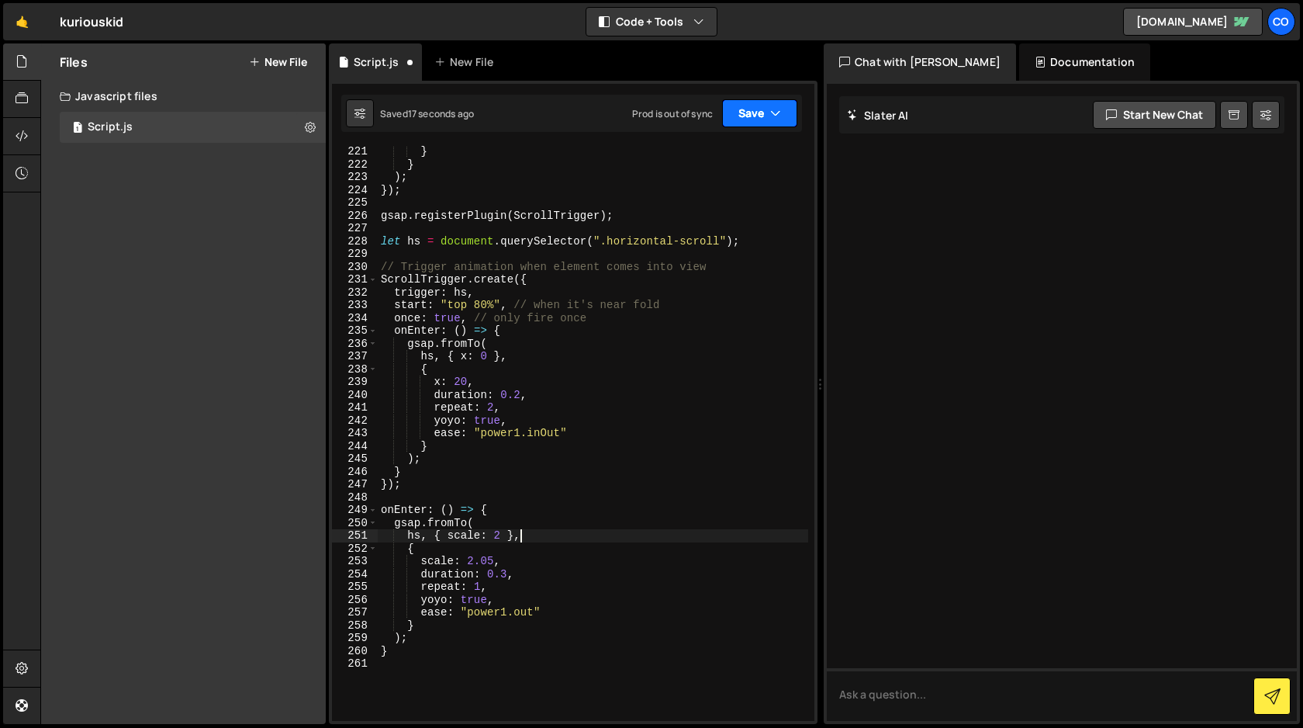
click at [756, 123] on button "Save" at bounding box center [759, 113] width 75 height 28
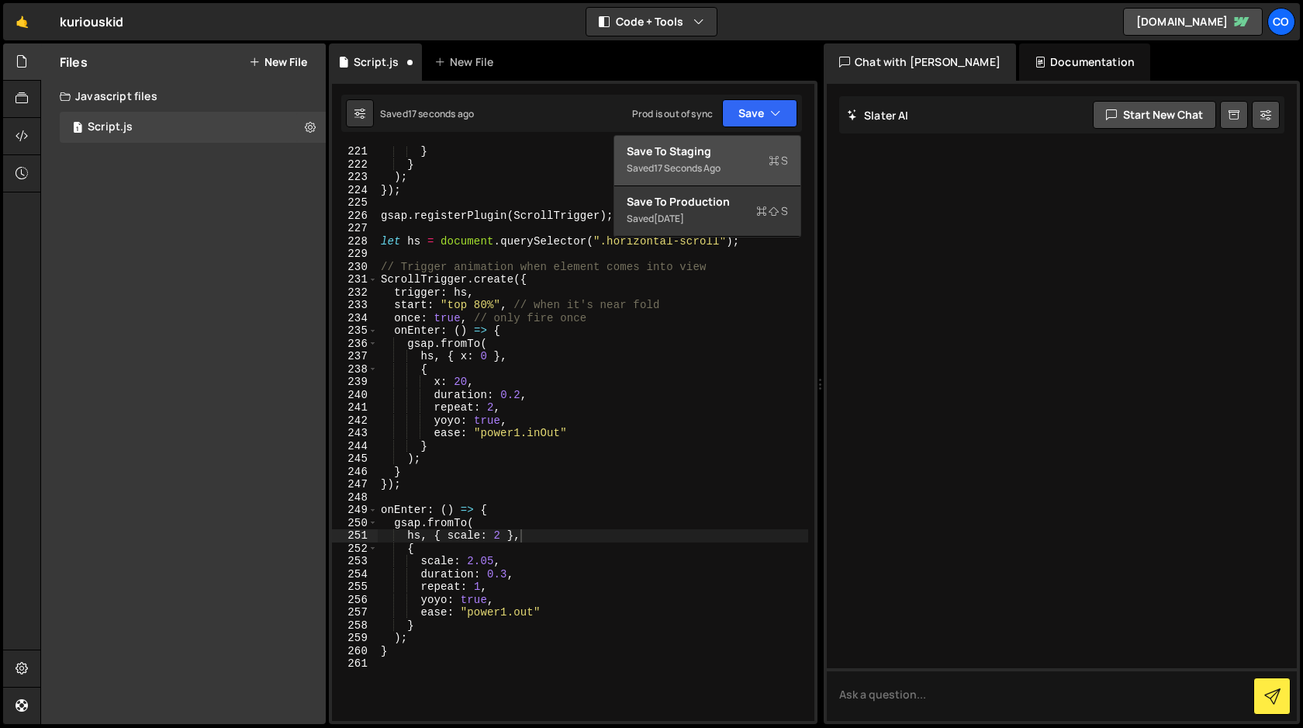
click at [739, 166] on div "Saved 17 seconds ago" at bounding box center [707, 168] width 161 height 19
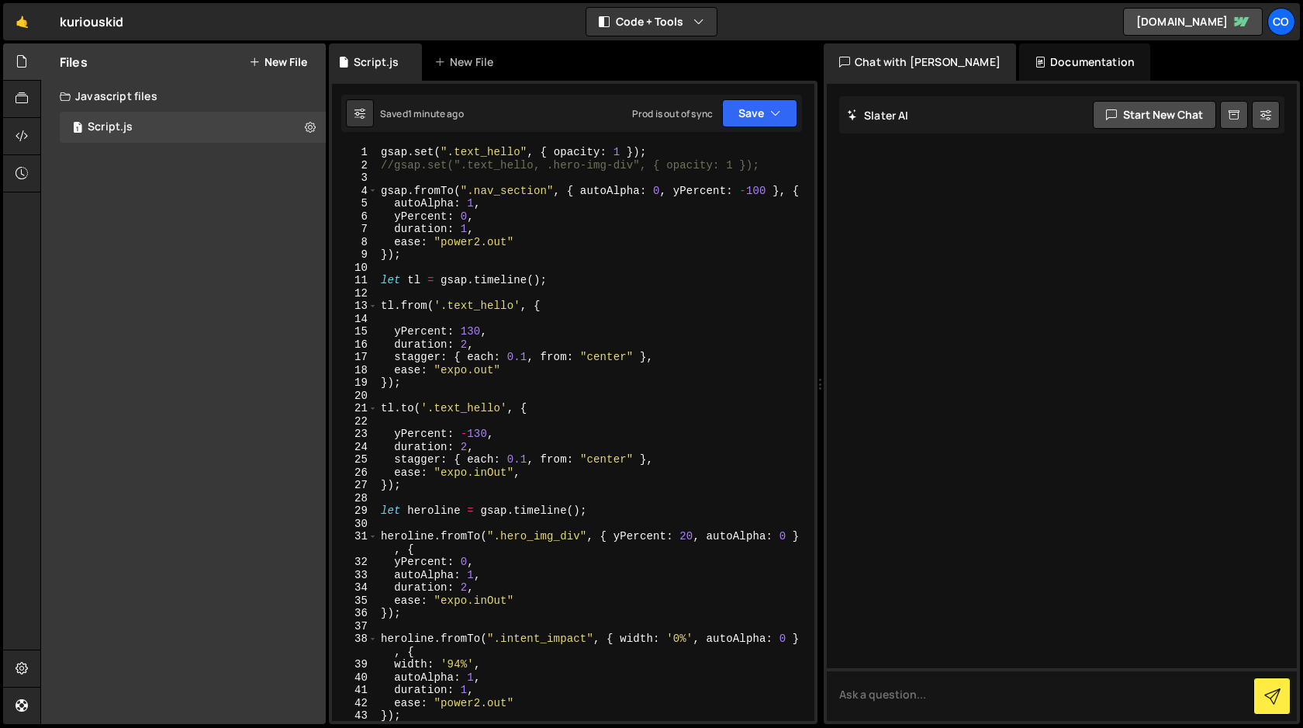
scroll to position [0, 0]
drag, startPoint x: 520, startPoint y: 149, endPoint x: 452, endPoint y: 151, distance: 67.5
click at [452, 151] on div "gsap . set ( ".text_hello" , { opacity : 1 }) ; //gsap.set(".text_hello, .hero-…" at bounding box center [593, 446] width 431 height 600
paste textarea "casestudy_block"
drag, startPoint x: 514, startPoint y: 306, endPoint x: 449, endPoint y: 305, distance: 64.4
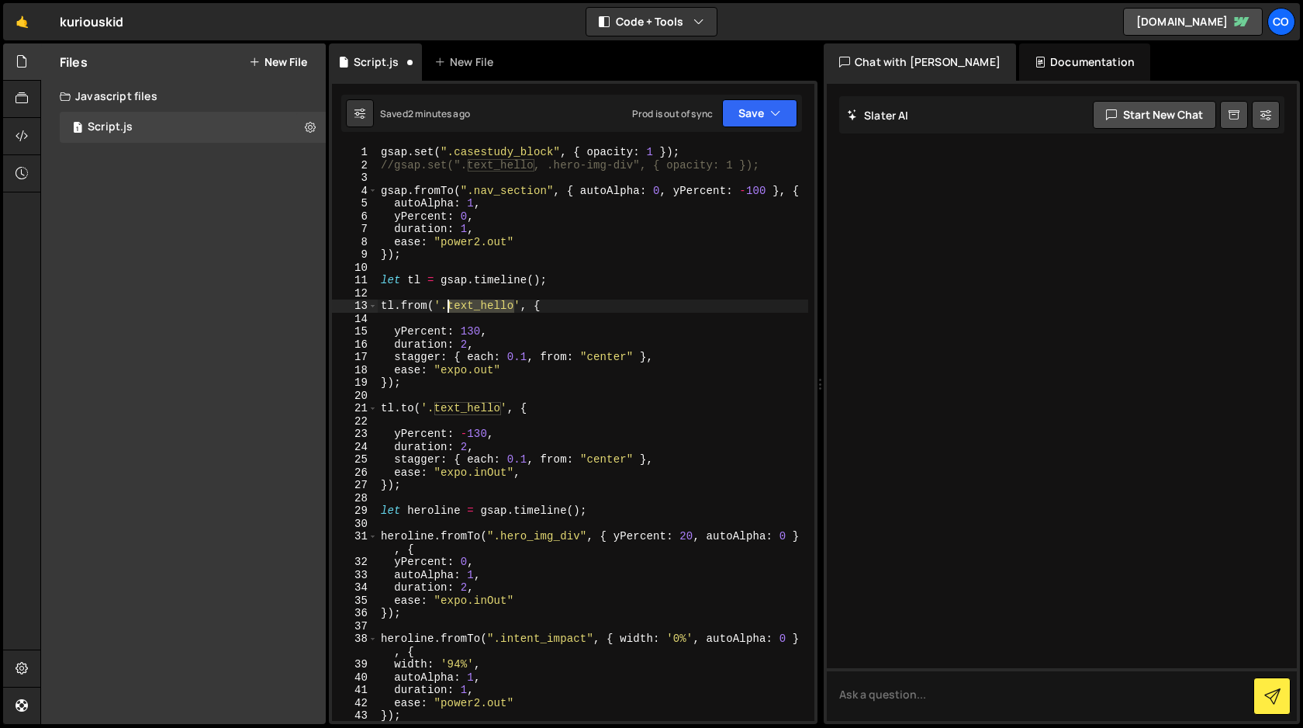
click at [449, 305] on div "gsap . set ( ".casestudy_block" , { opacity : 1 }) ; //gsap.set(".text_hello, .…" at bounding box center [593, 446] width 431 height 600
paste textarea "casestudy_block"
click at [604, 359] on div "gsap . set ( ".casestudy_block" , { opacity : 1 }) ; //gsap.set(".text_hello, .…" at bounding box center [593, 446] width 431 height 600
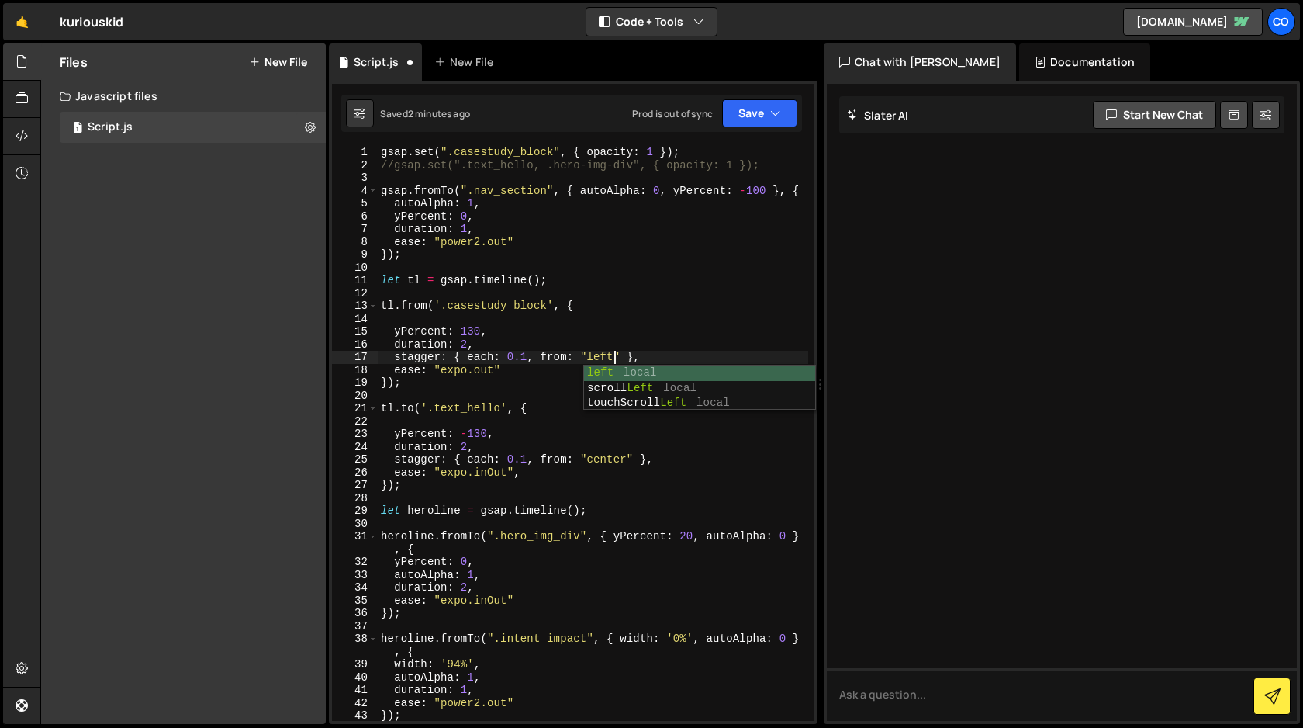
scroll to position [0, 16]
click at [641, 327] on div "gsap . set ( ".casestudy_block" , { opacity : 1 }) ; //gsap.set(".text_hello, .…" at bounding box center [593, 446] width 431 height 600
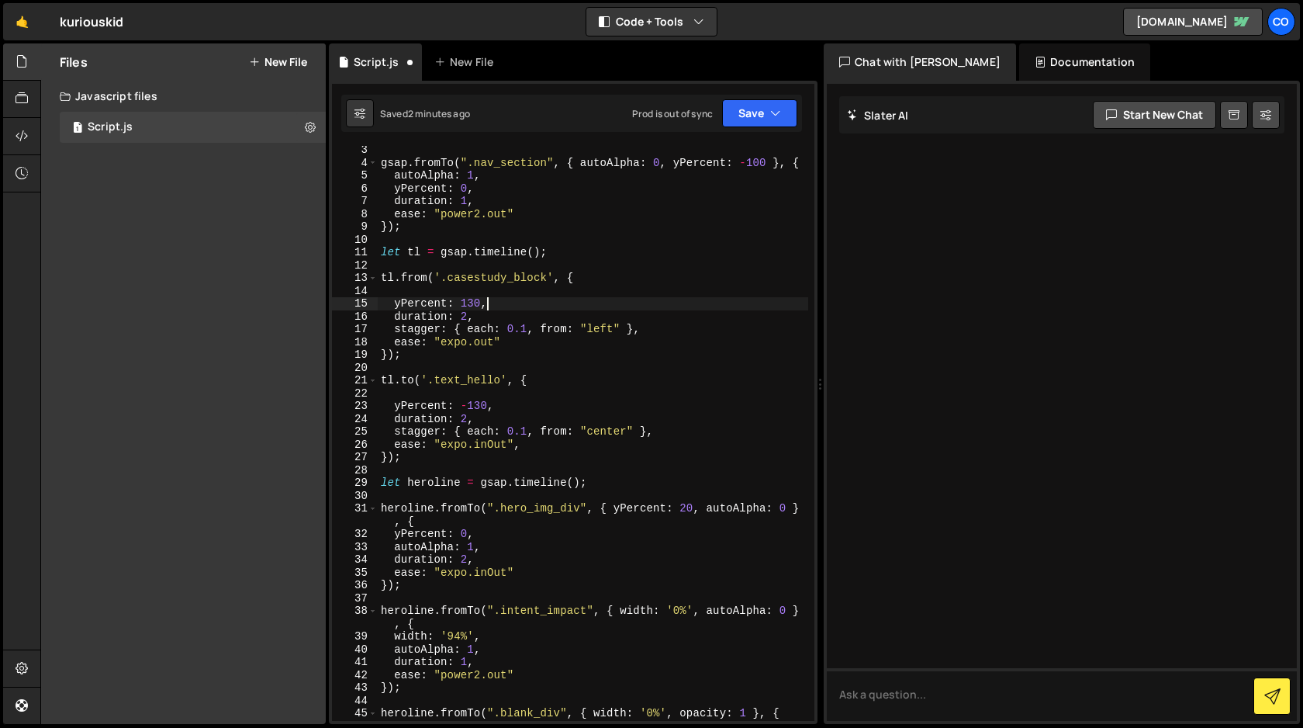
scroll to position [28, 0]
drag, startPoint x: 502, startPoint y: 379, endPoint x: 436, endPoint y: 379, distance: 65.9
click at [436, 379] on div "gsap . fromTo ( ".nav_section" , { autoAlpha : 0 , yPercent : - 100 } , { autoA…" at bounding box center [593, 443] width 431 height 600
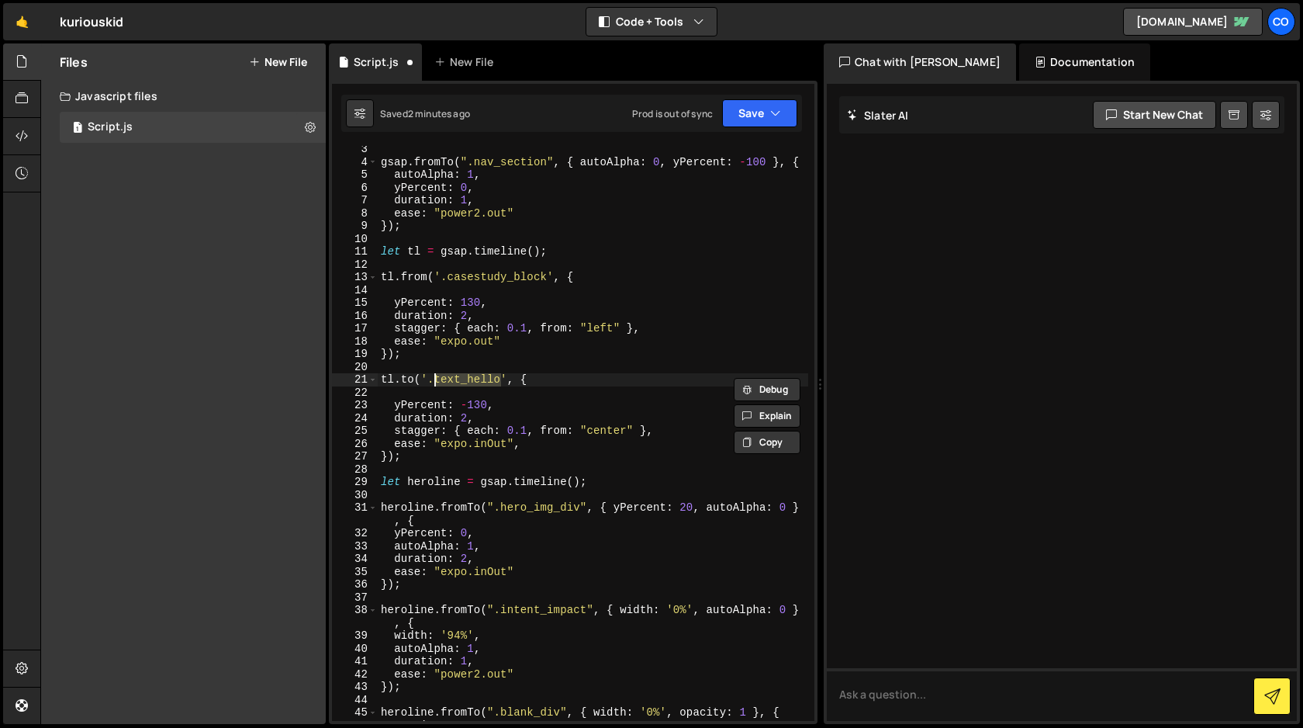
paste textarea "casestudy_block"
click at [605, 431] on div "gsap . fromTo ( ".nav_section" , { autoAlpha : 0 , yPercent : - 100 } , { autoA…" at bounding box center [593, 443] width 431 height 600
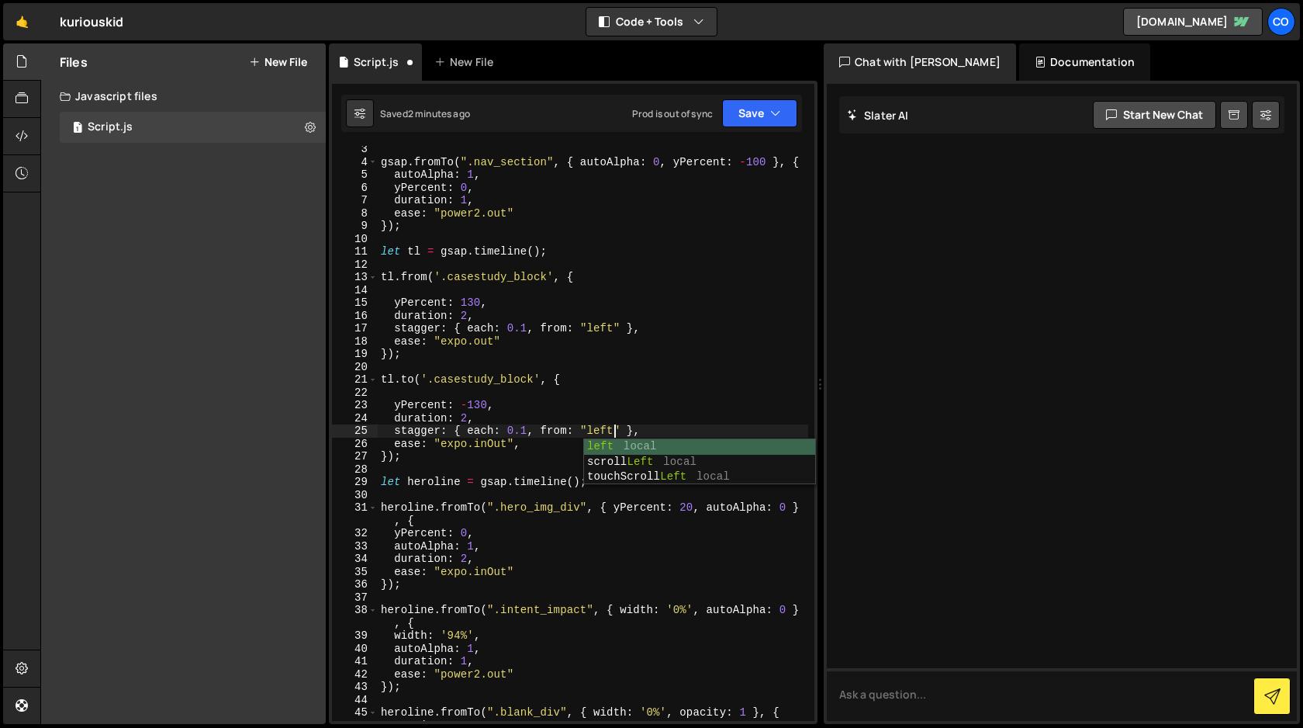
scroll to position [0, 16]
click at [631, 402] on div "gsap . fromTo ( ".nav_section" , { autoAlpha : 0 , yPercent : - 100 } , { autoA…" at bounding box center [593, 443] width 431 height 600
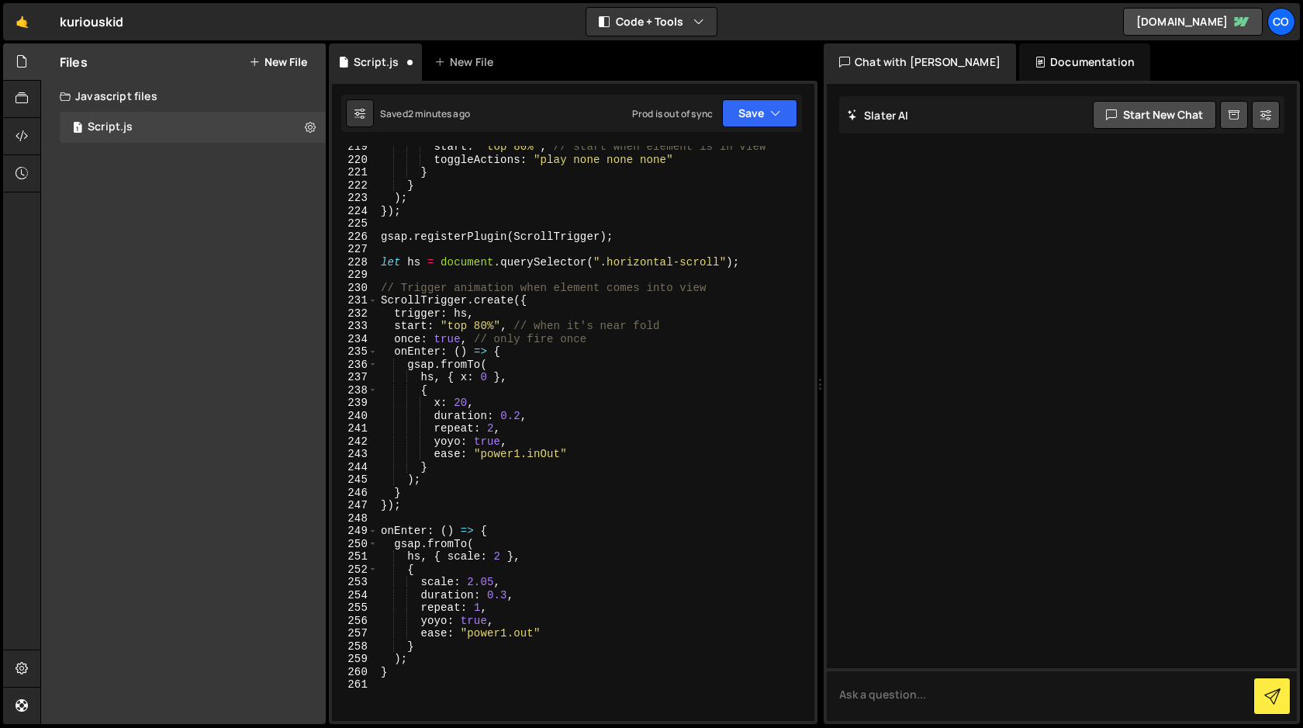
scroll to position [2873, 0]
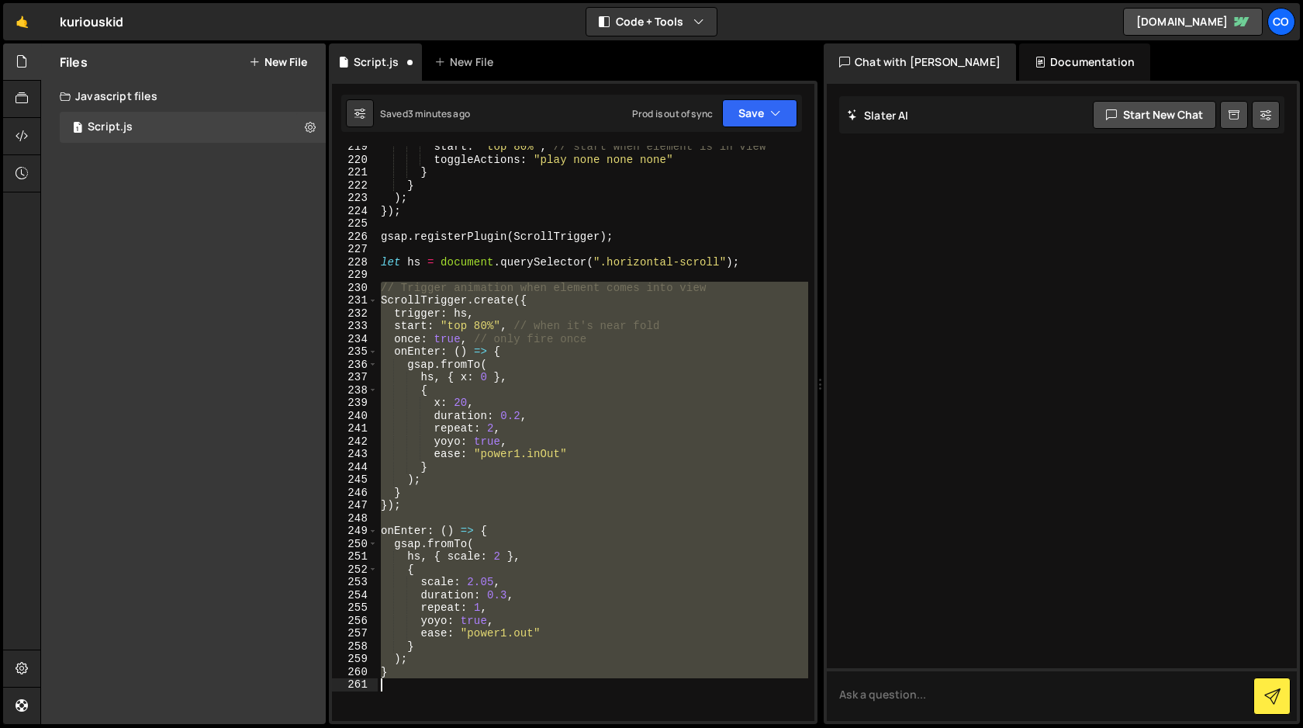
drag, startPoint x: 379, startPoint y: 285, endPoint x: 490, endPoint y: 715, distance: 444.6
click at [490, 715] on div "start : "top 80%" , // start when element is in view toggleActions : "play none…" at bounding box center [593, 440] width 431 height 600
type textarea "}"
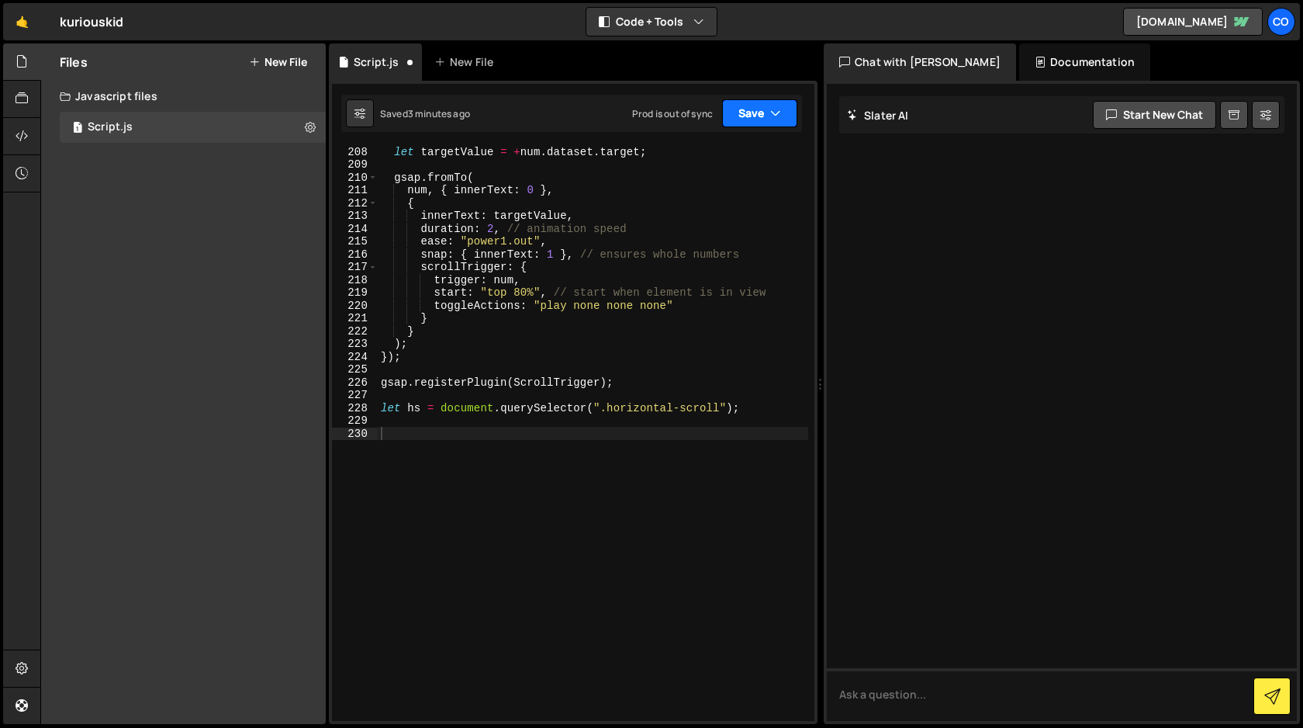
click at [761, 120] on button "Save" at bounding box center [759, 113] width 75 height 28
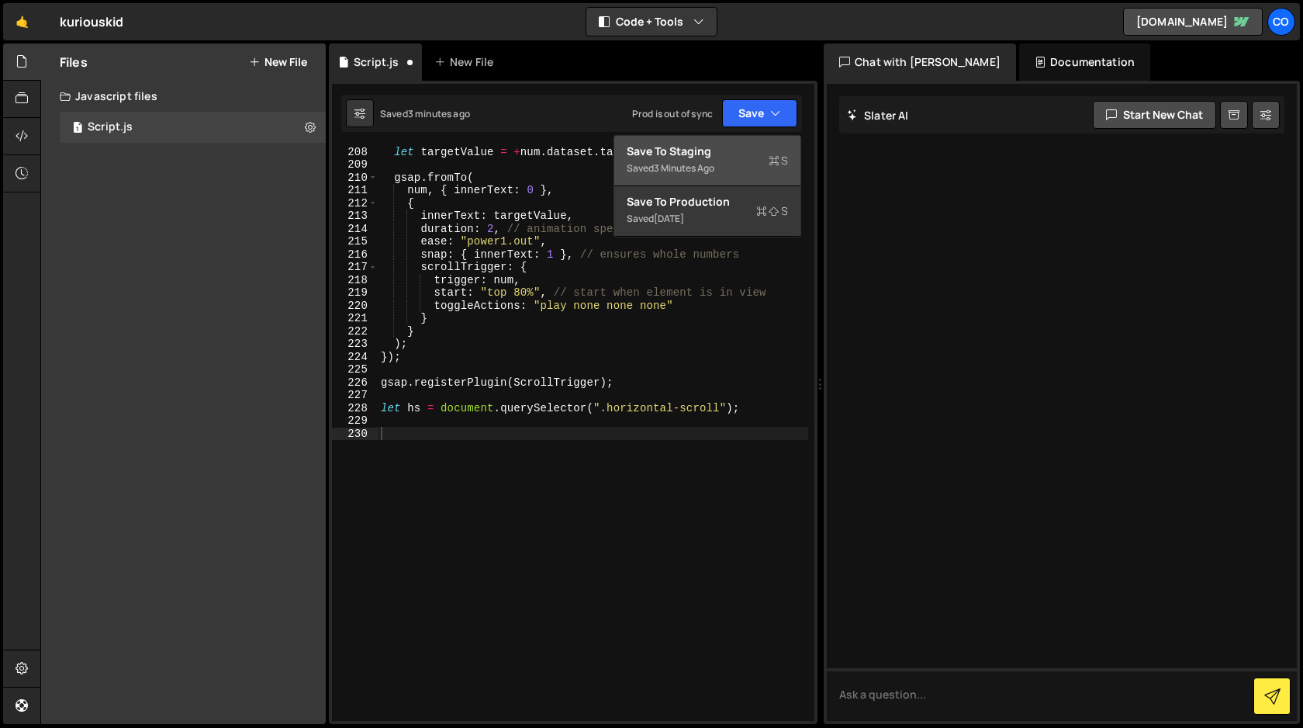
click at [742, 158] on div "Save to Staging S" at bounding box center [707, 152] width 161 height 16
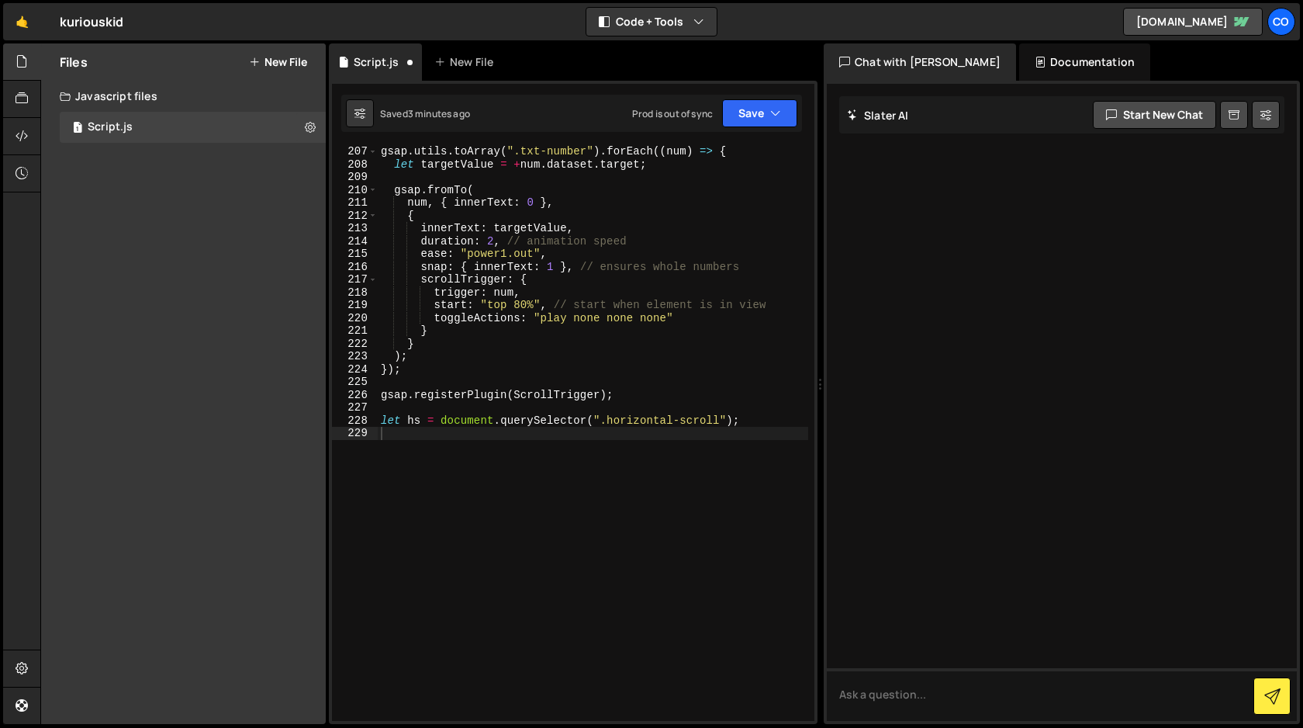
scroll to position [2714, 0]
click at [568, 348] on div "gsap . utils . toArray ( ".txt-number" ) . forEach (( num ) => { let targetValu…" at bounding box center [593, 445] width 431 height 600
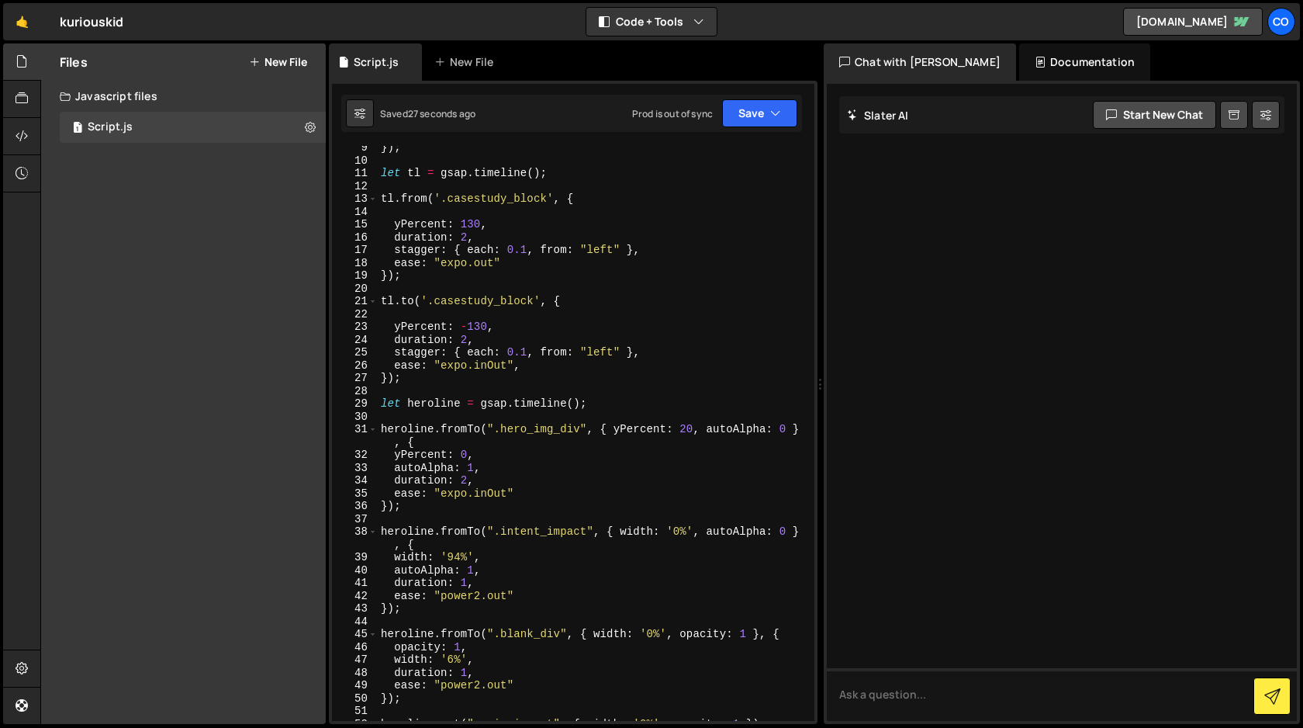
scroll to position [0, 0]
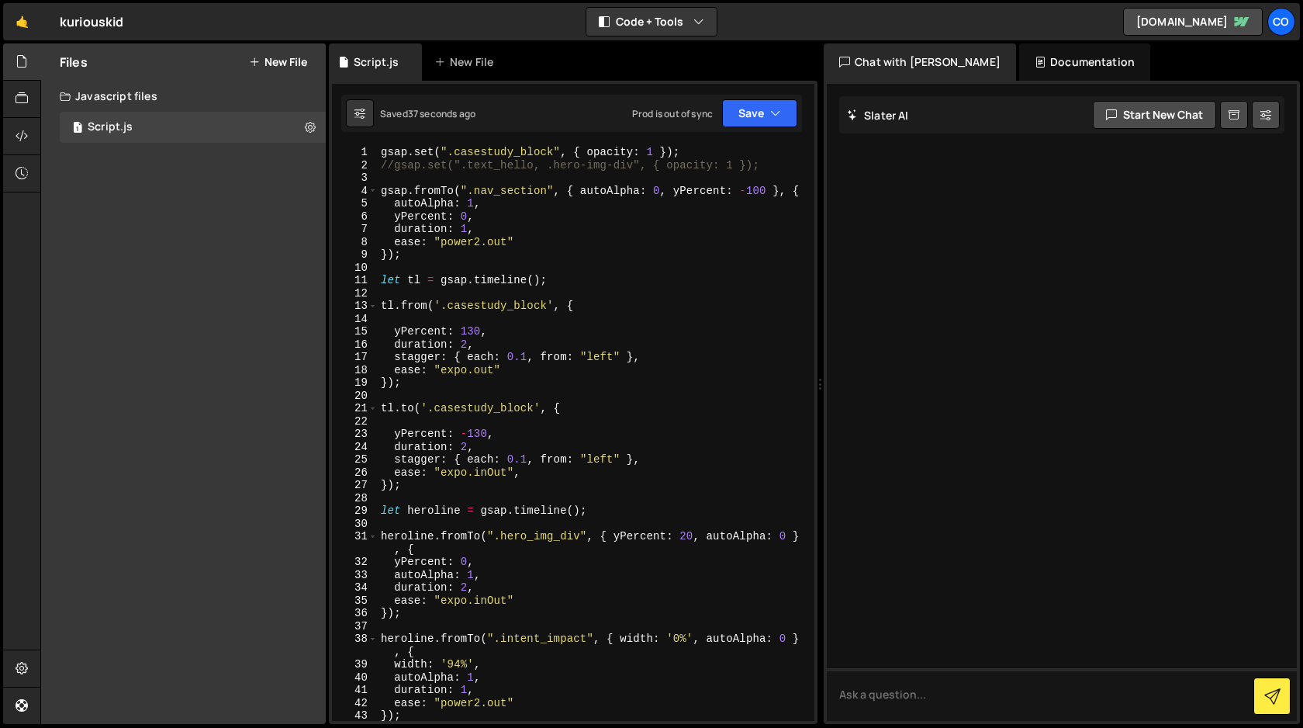
click at [759, 190] on div "gsap . set ( ".casestudy_block" , { opacity : 1 }) ; //gsap.set(".text_hello, .…" at bounding box center [593, 446] width 431 height 600
click at [701, 227] on div "gsap . set ( ".casestudy_block" , { opacity : 1 }) ; //gsap.set(".text_hello, .…" at bounding box center [593, 446] width 431 height 600
click at [524, 246] on div "gsap . set ( ".casestudy_block" , { opacity : 1 }) ; //gsap.set(".text_hello, .…" at bounding box center [593, 446] width 431 height 600
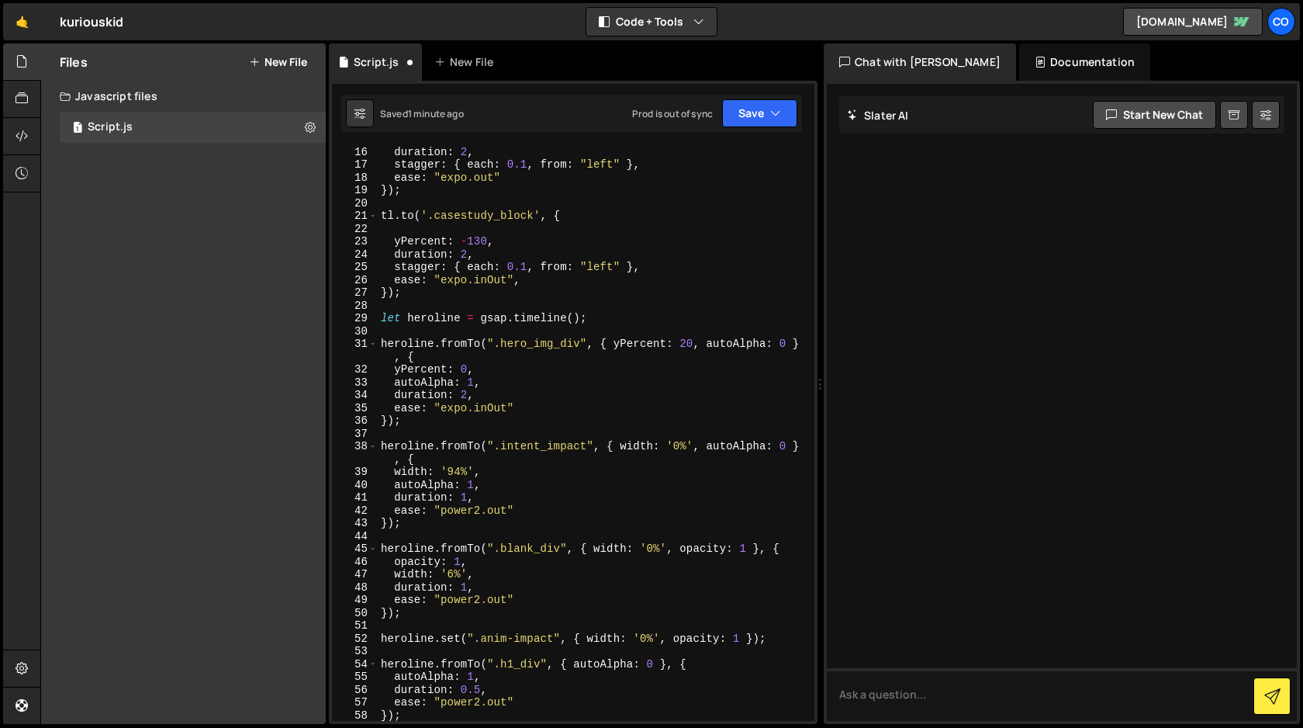
scroll to position [0, 0]
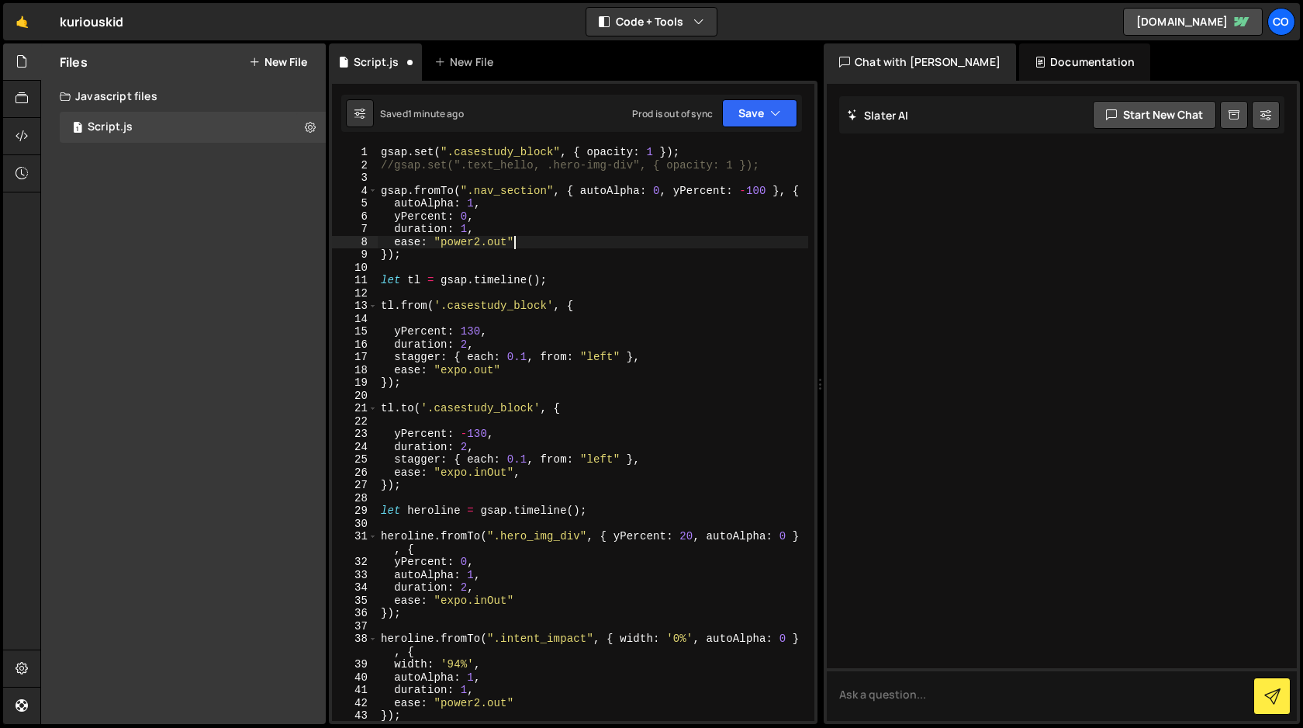
click at [555, 213] on div "gsap . set ( ".casestudy_block" , { opacity : 1 }) ; //gsap.set(".text_hello, .…" at bounding box center [593, 446] width 431 height 600
click at [479, 330] on div "gsap . set ( ".casestudy_block" , { opacity : 1 }) ; //gsap.set(".text_hello, .…" at bounding box center [593, 446] width 431 height 600
click at [521, 345] on div "gsap . set ( ".casestudy_block" , { opacity : 1 }) ; //gsap.set(".text_hello, .…" at bounding box center [593, 446] width 431 height 600
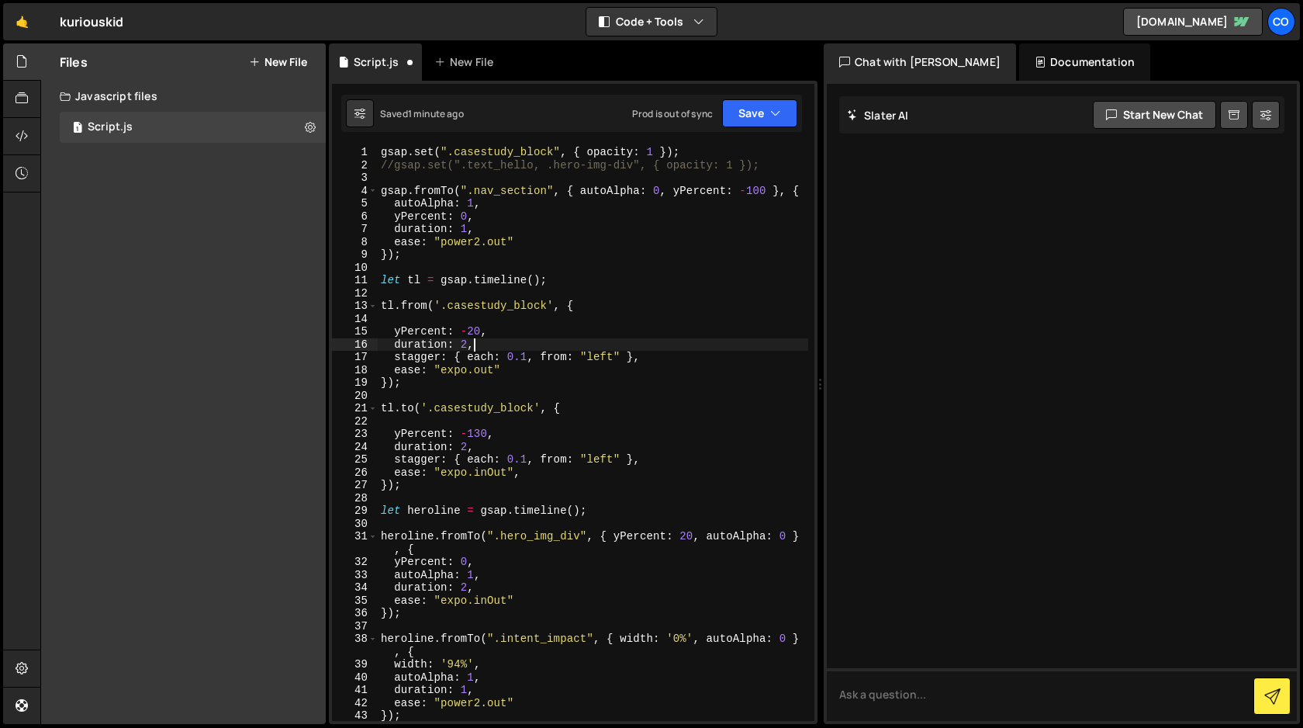
click at [466, 330] on div "gsap . set ( ".casestudy_block" , { opacity : 1 }) ; //gsap.set(".text_hello, .…" at bounding box center [593, 446] width 431 height 600
click at [601, 359] on div "gsap . set ( ".casestudy_block" , { opacity : 1 }) ; //gsap.set(".text_hello, .…" at bounding box center [593, 446] width 431 height 600
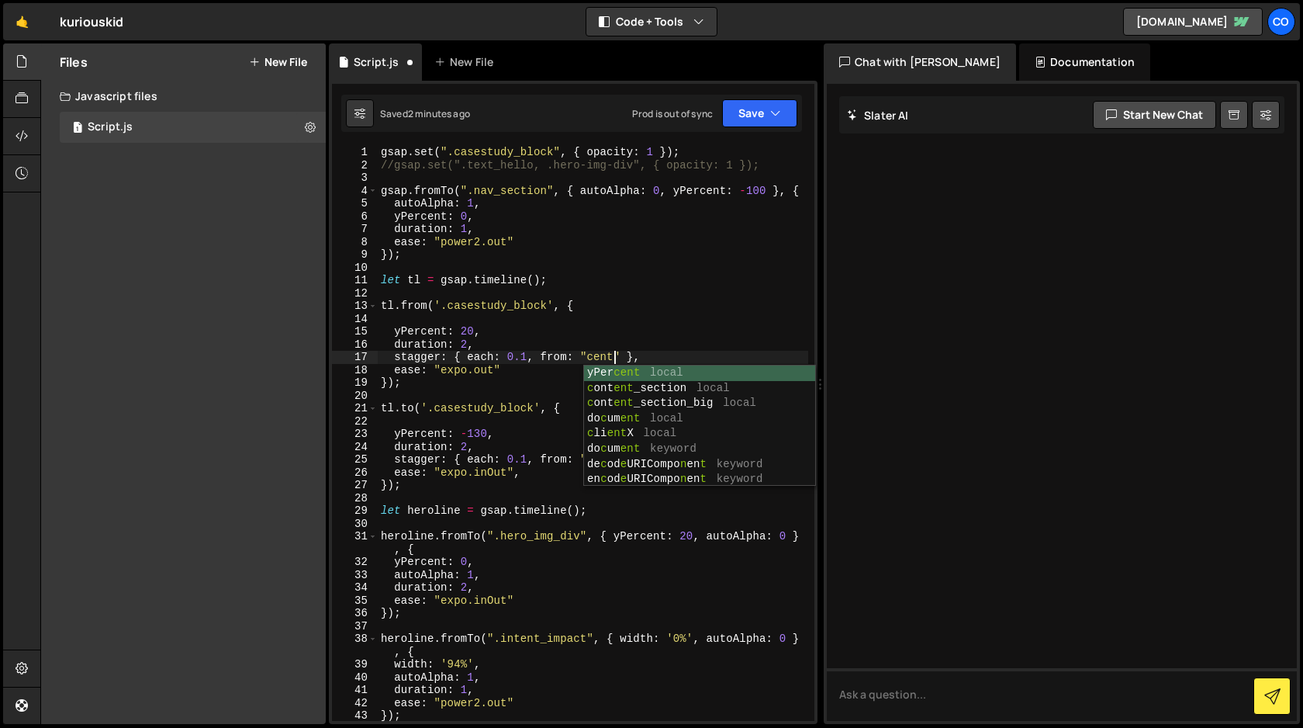
scroll to position [0, 16]
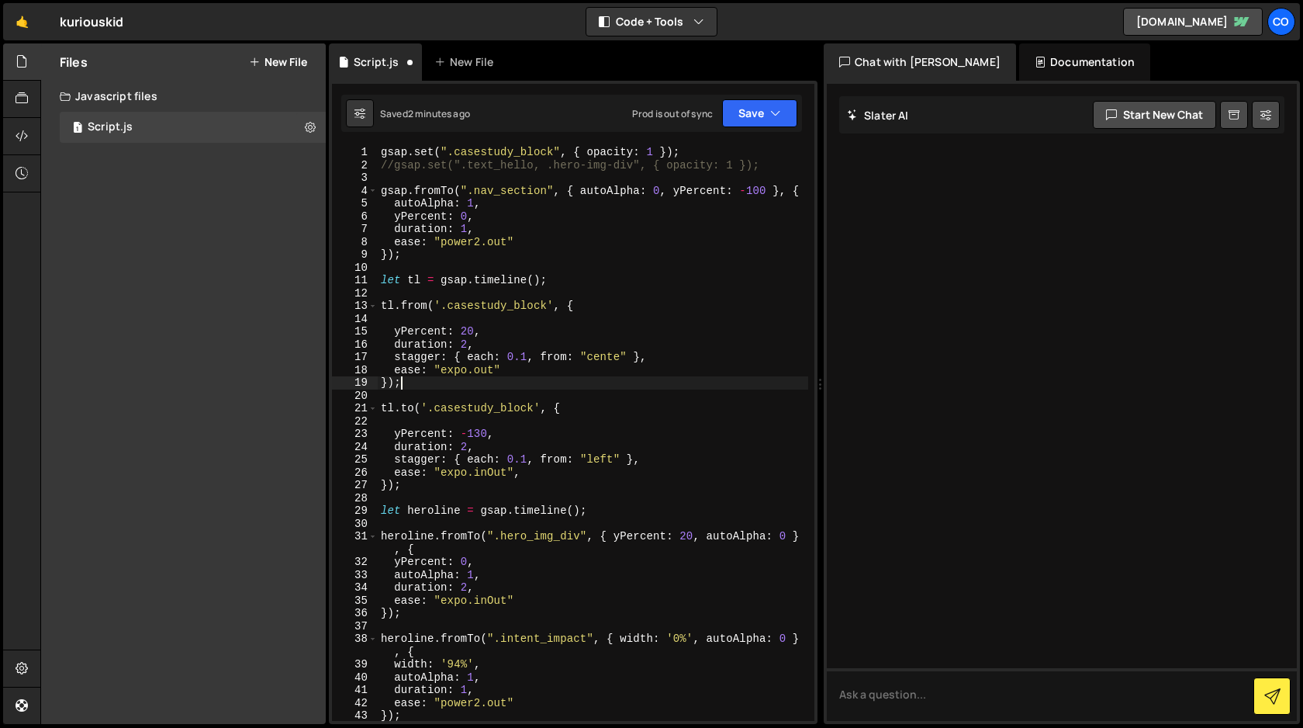
click at [526, 376] on div "gsap . set ( ".casestudy_block" , { opacity : 1 }) ; //gsap.set(".text_hello, .…" at bounding box center [593, 446] width 431 height 600
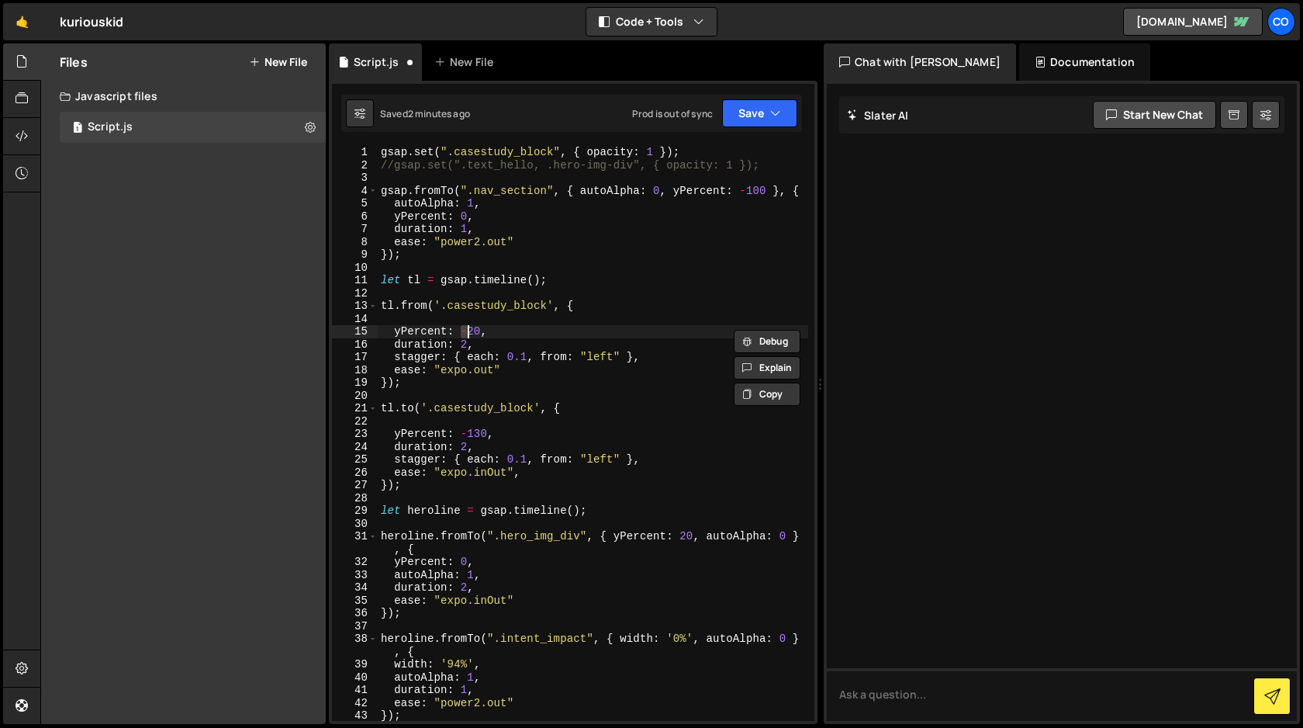
type textarea "yPercent: 130,"
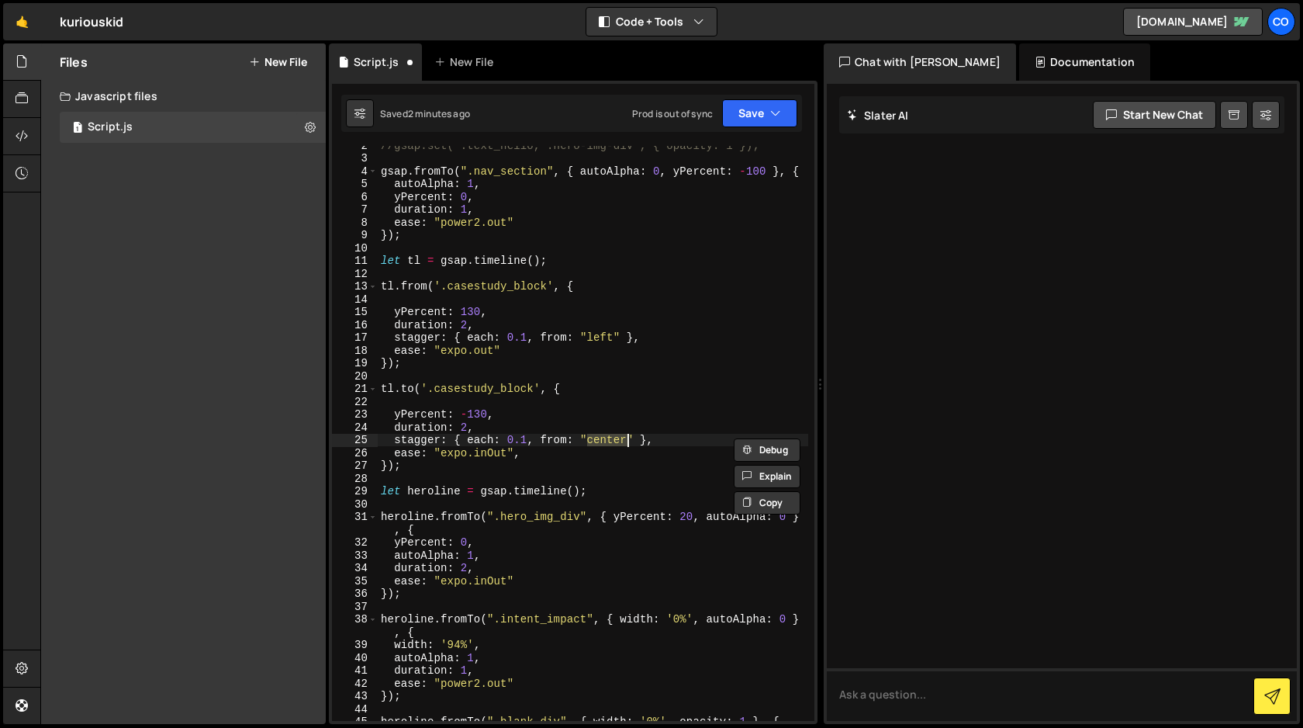
scroll to position [19, 0]
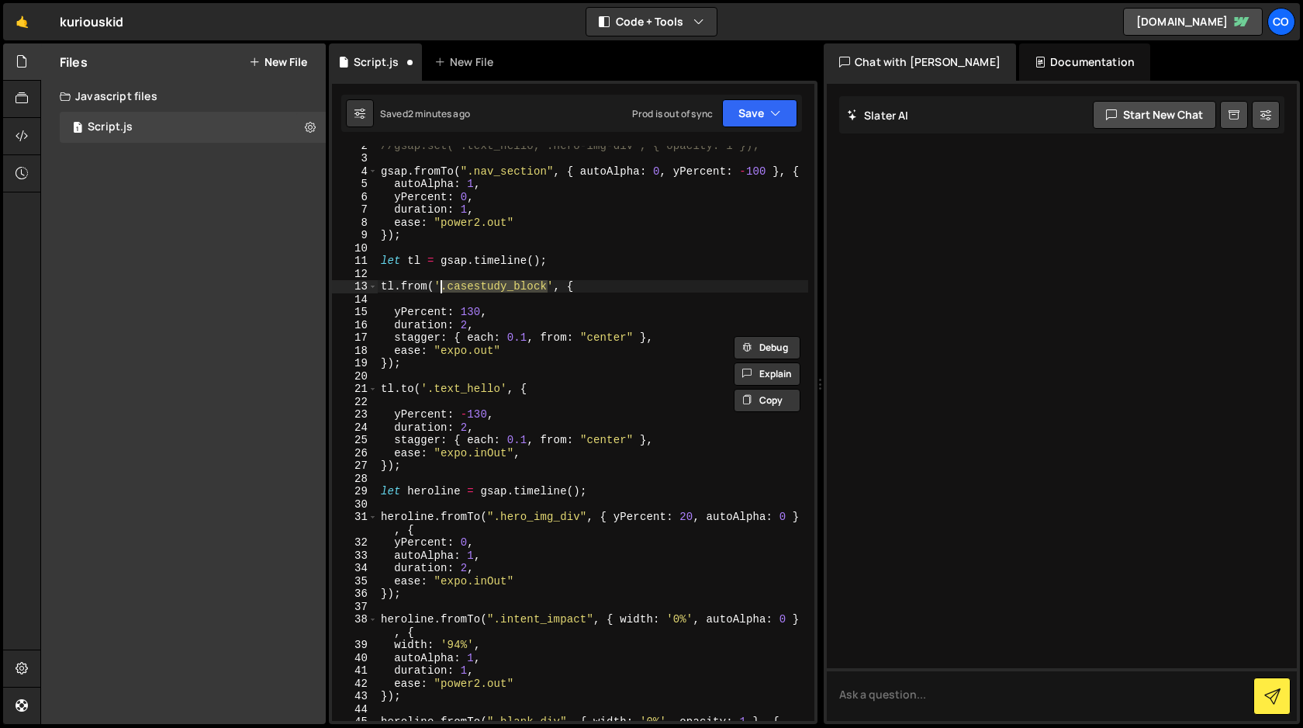
drag, startPoint x: 546, startPoint y: 289, endPoint x: 441, endPoint y: 288, distance: 105.5
click at [441, 288] on div "//gsap.set(".text_hello, .hero-img-div", { opacity: 1 }); gsap . fromTo ( ".nav…" at bounding box center [593, 439] width 431 height 600
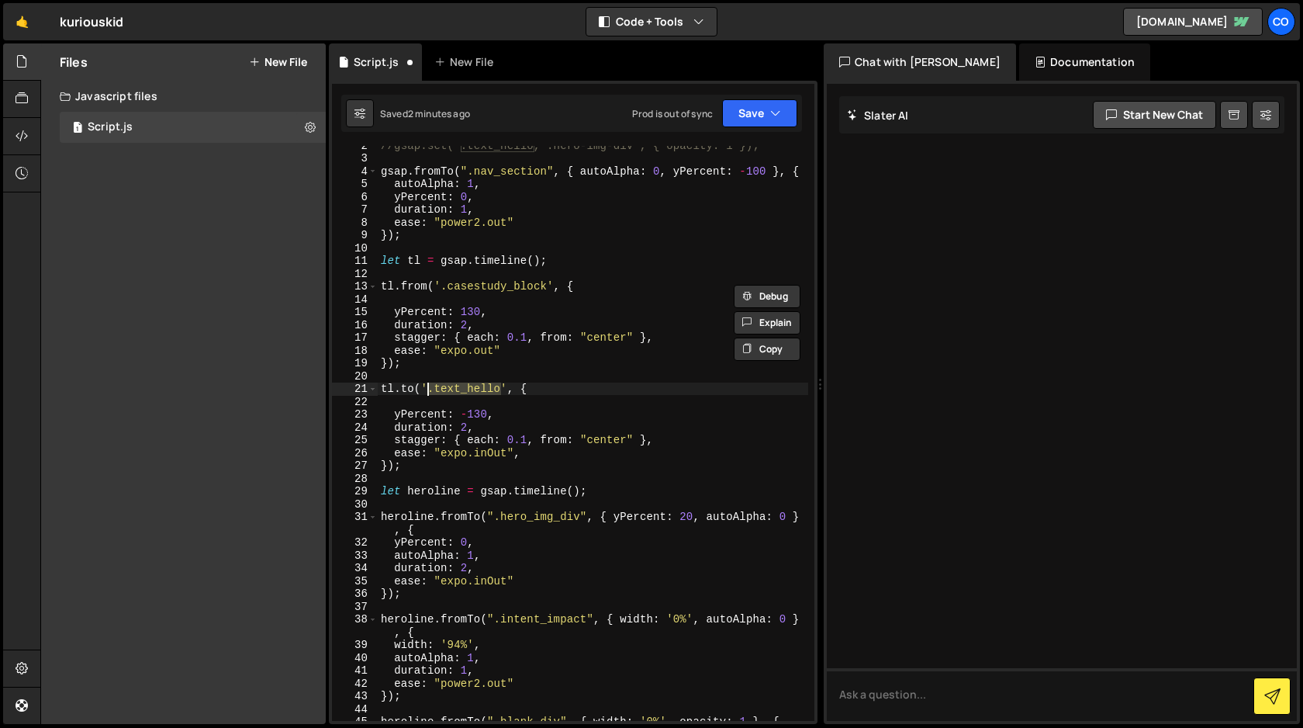
drag, startPoint x: 501, startPoint y: 389, endPoint x: 428, endPoint y: 394, distance: 73.1
click at [428, 394] on div "//gsap.set(".text_hello, .hero-img-div", { opacity: 1 }); gsap . fromTo ( ".nav…" at bounding box center [593, 439] width 431 height 600
paste textarea "casestudy_block"
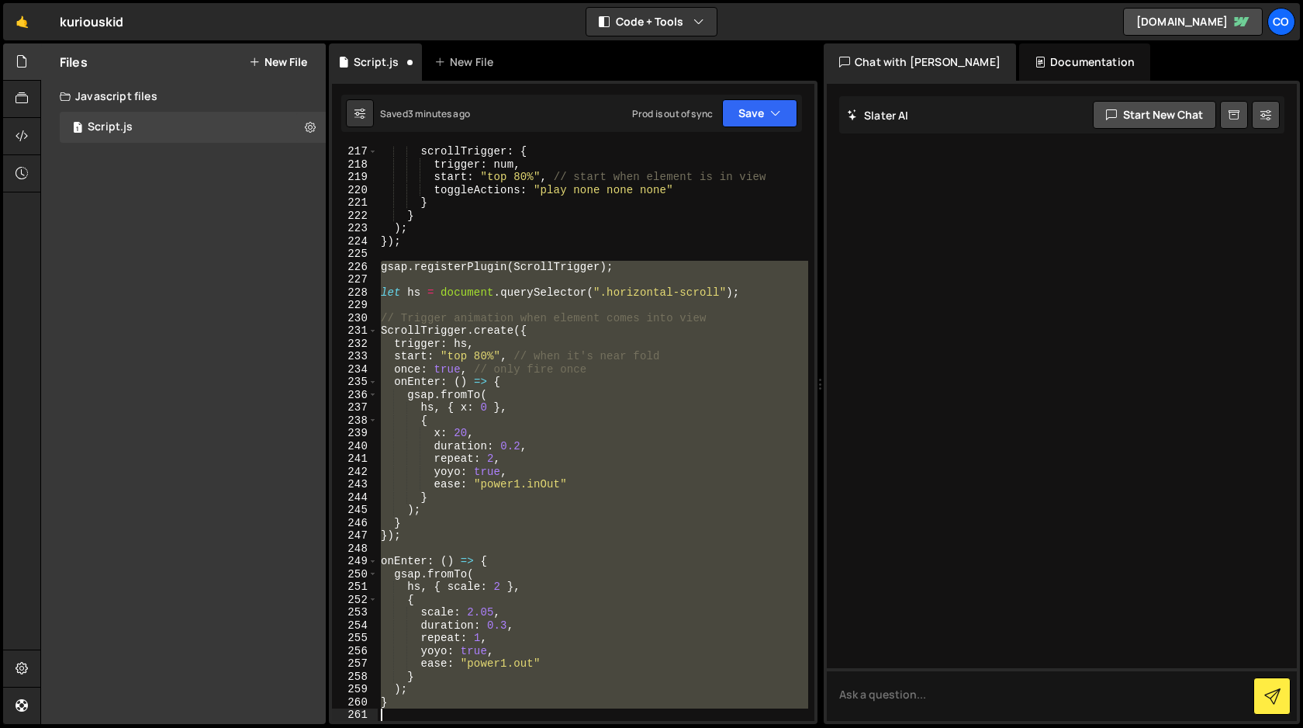
scroll to position [2842, 0]
drag, startPoint x: 379, startPoint y: 275, endPoint x: 476, endPoint y: 727, distance: 462.7
click at [476, 727] on div "Hold on a sec... Are you certain you wish to leave this page? Any changes you'v…" at bounding box center [651, 364] width 1303 height 728
type textarea "}"
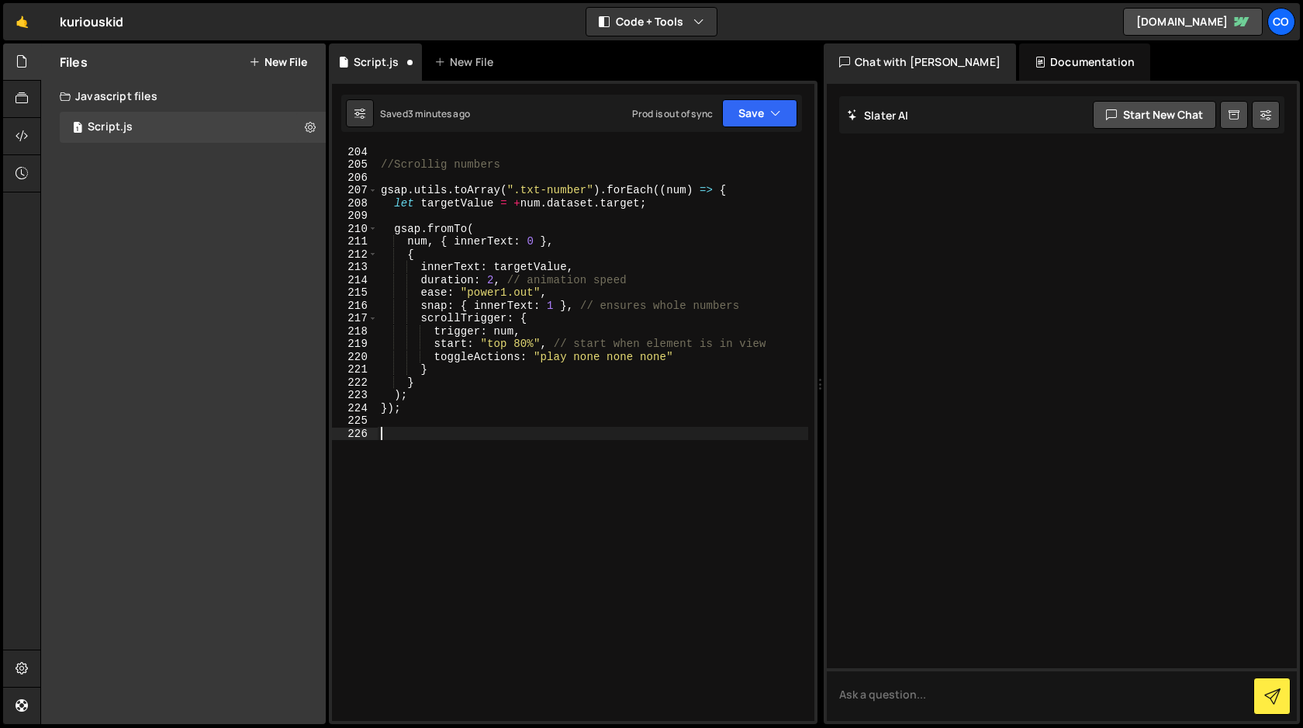
scroll to position [2676, 0]
click at [756, 109] on button "Save" at bounding box center [759, 113] width 75 height 28
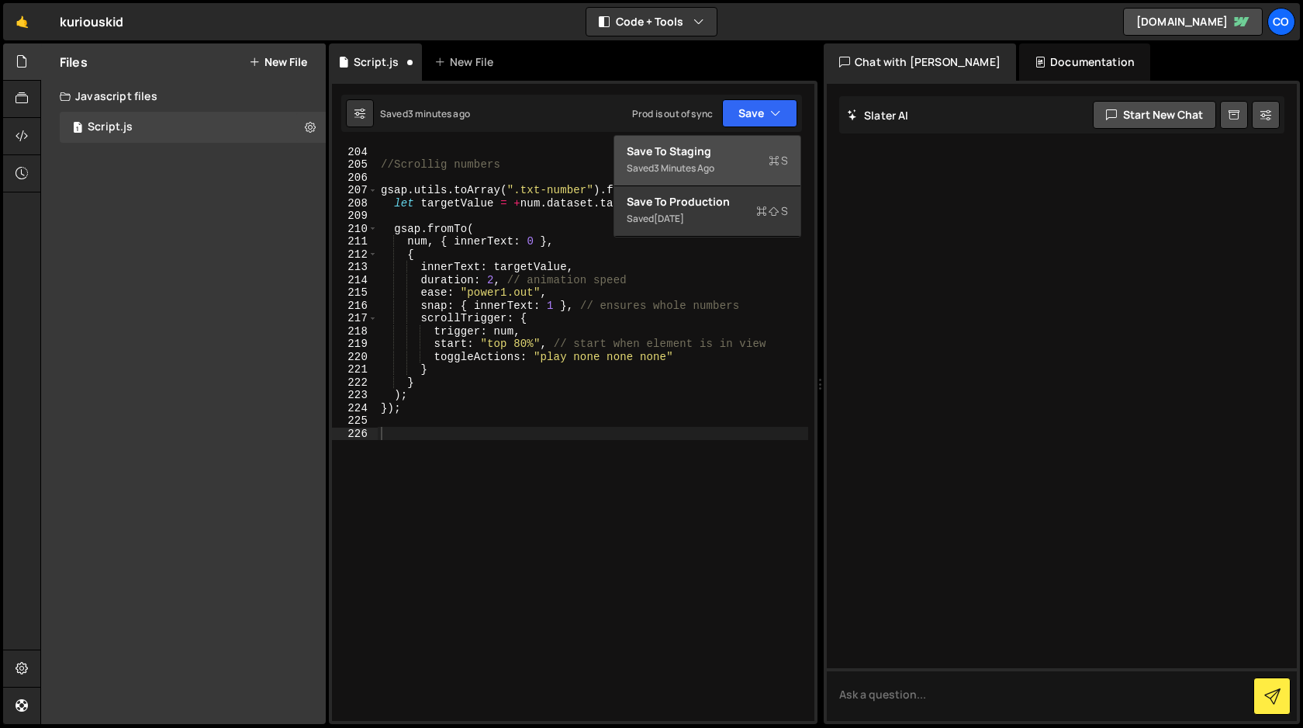
click at [722, 154] on div "Save to Staging S" at bounding box center [707, 152] width 161 height 16
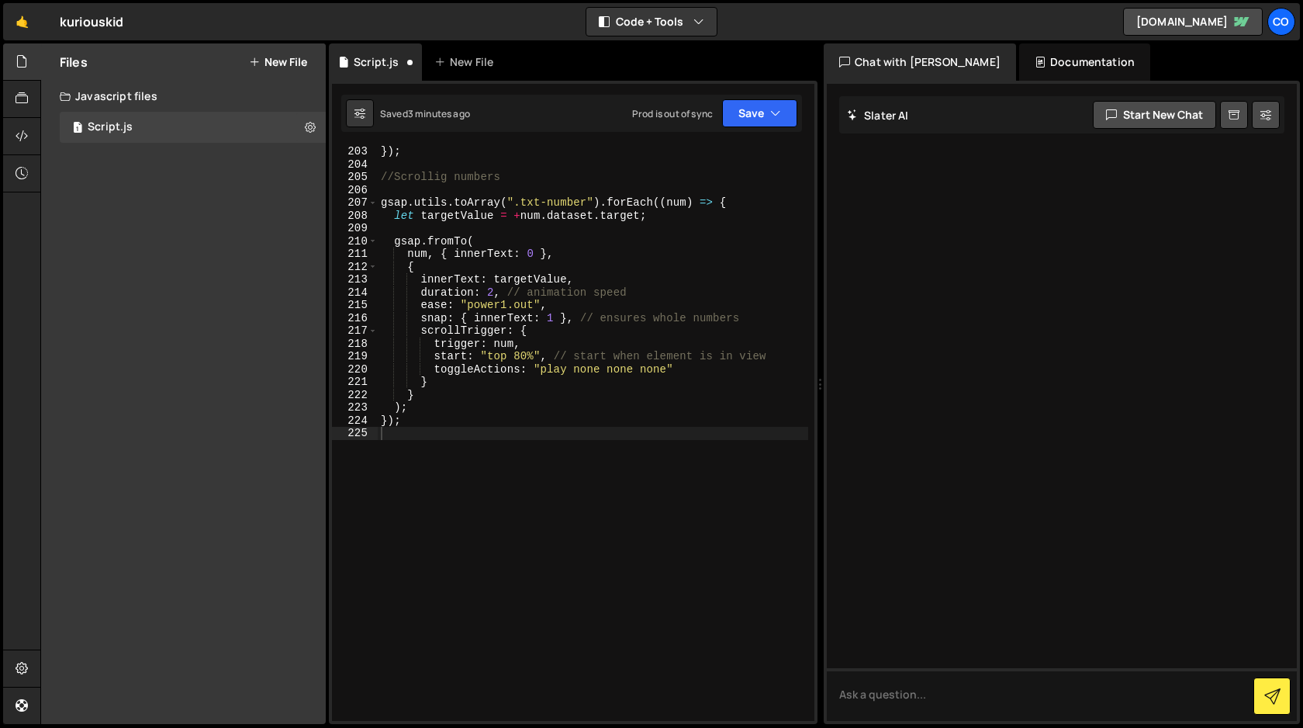
scroll to position [2663, 0]
click at [693, 461] on div "}) ; //Scrollig numbers gsap . utils . toArray ( ".txt-number" ) . forEach (( n…" at bounding box center [593, 445] width 431 height 600
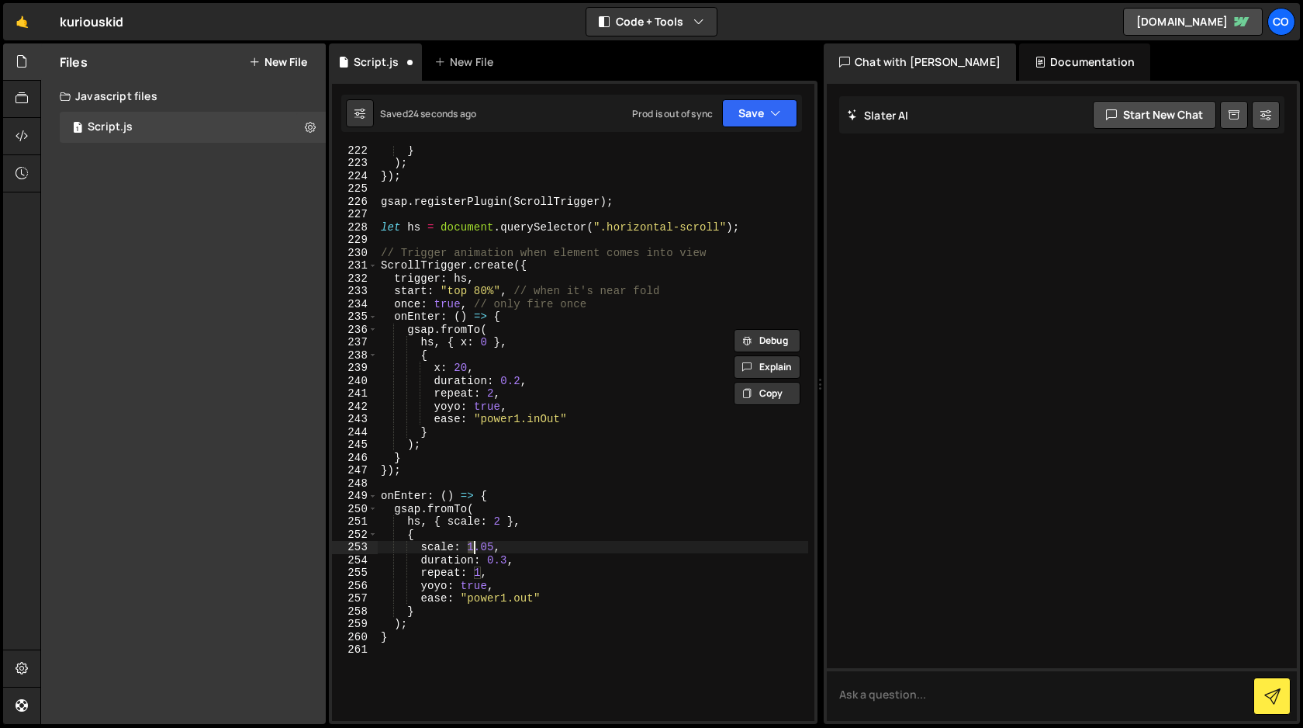
scroll to position [2903, 0]
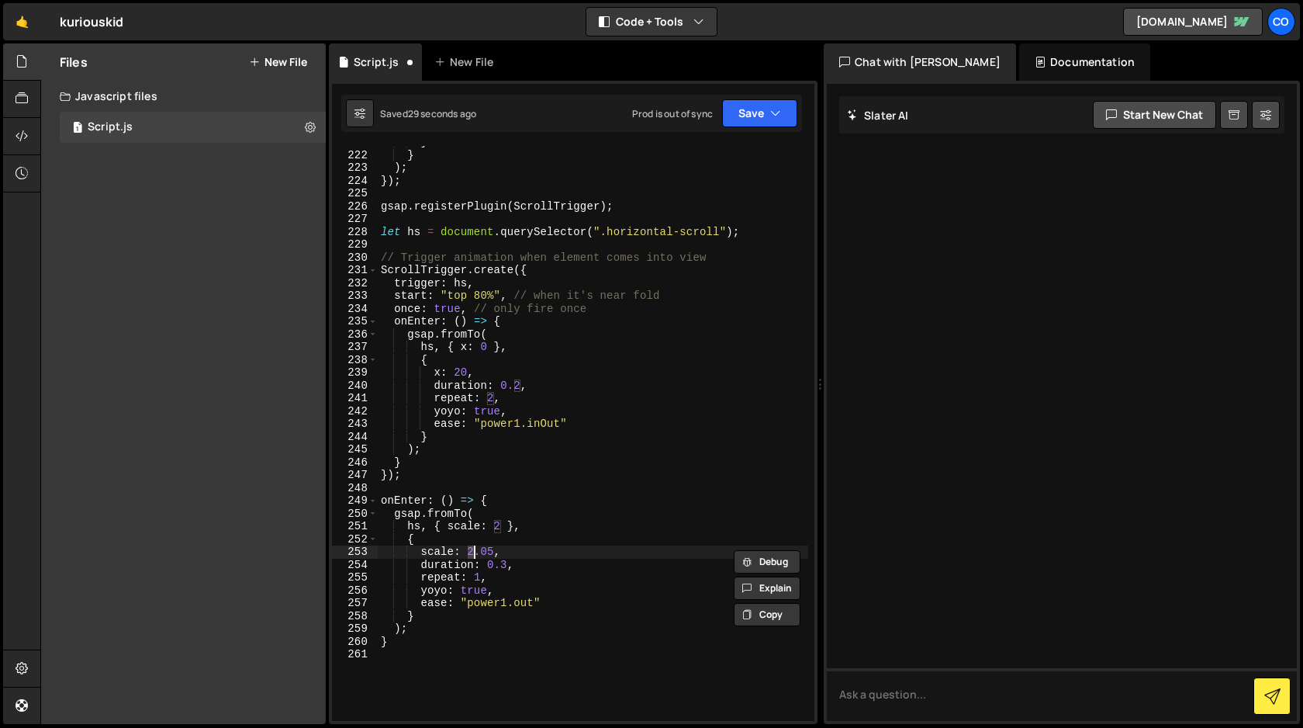
click at [618, 601] on div "} } ) ; }) ; gsap . registerPlugin ( ScrollTrigger ) ; let hs = document . quer…" at bounding box center [593, 436] width 431 height 600
type textarea "ease: "power1.out""
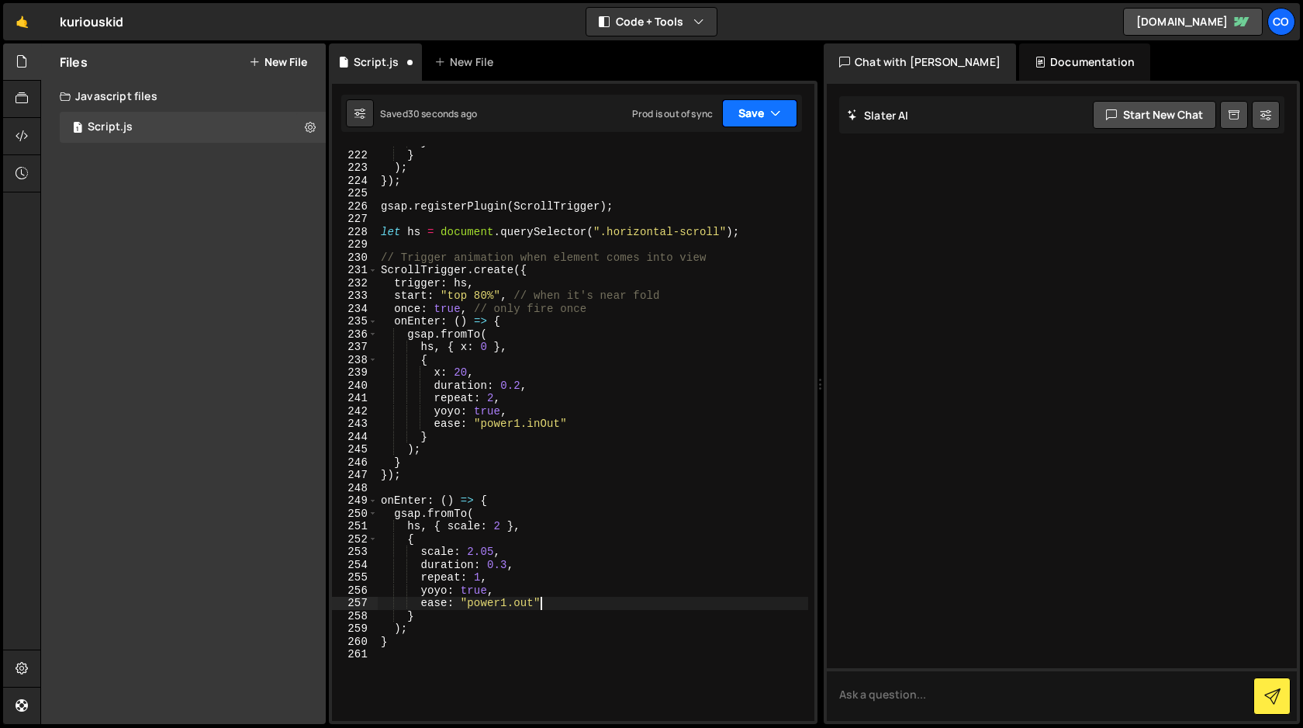
click at [762, 115] on button "Save" at bounding box center [759, 113] width 75 height 28
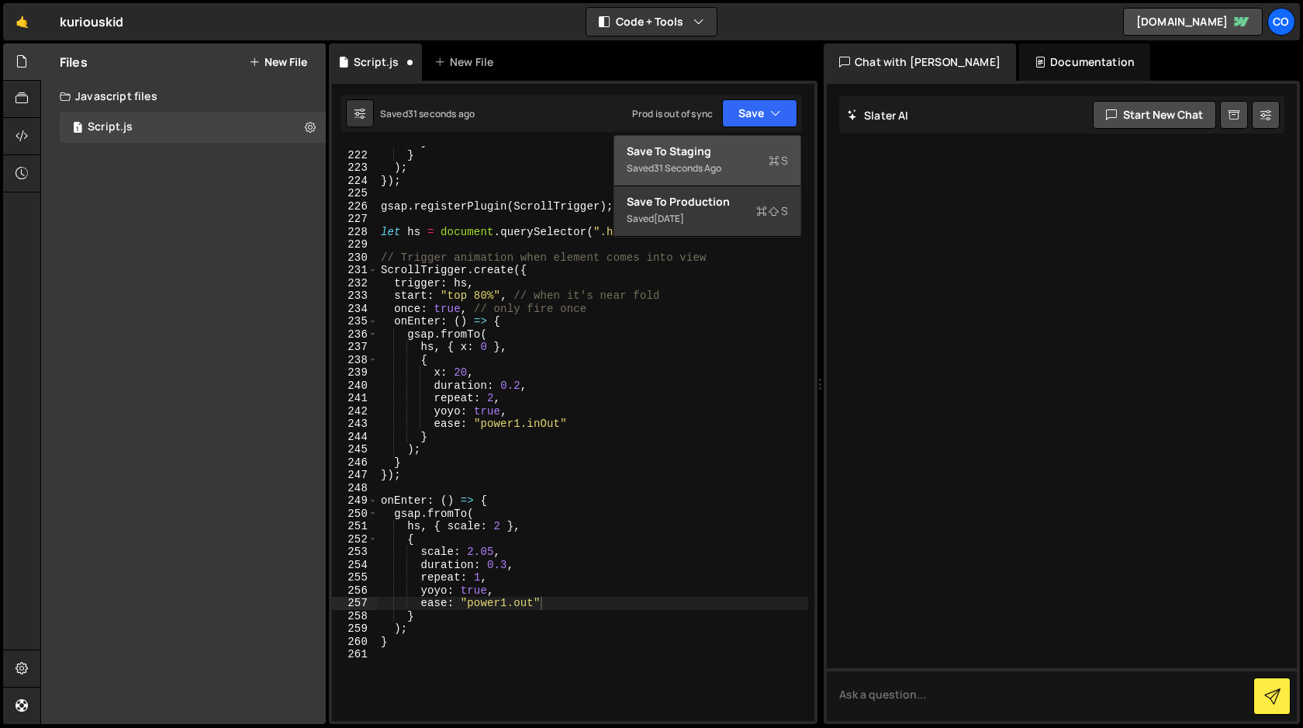
click at [740, 150] on div "Save to Staging S" at bounding box center [707, 152] width 161 height 16
